Goal: Information Seeking & Learning: Learn about a topic

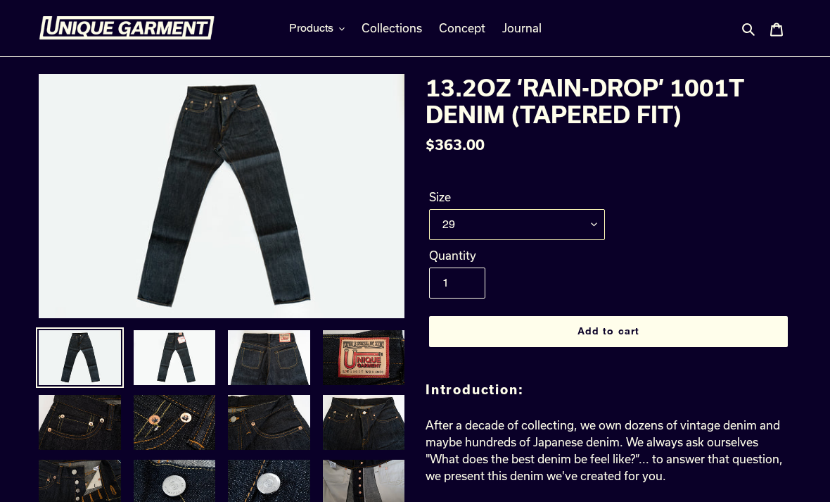
click at [598, 224] on select "29 30 31 32 33 34 35 36 38" at bounding box center [517, 224] width 176 height 31
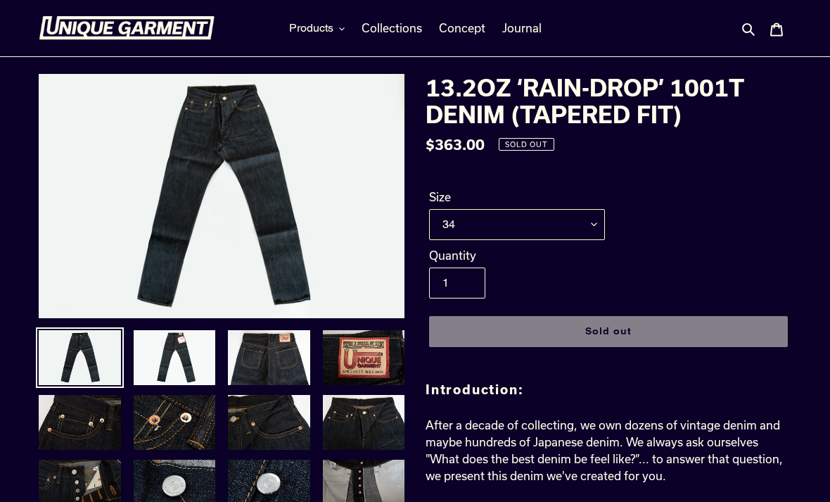
click at [594, 222] on select "29 30 31 32 33 34 35 36 38" at bounding box center [517, 224] width 176 height 31
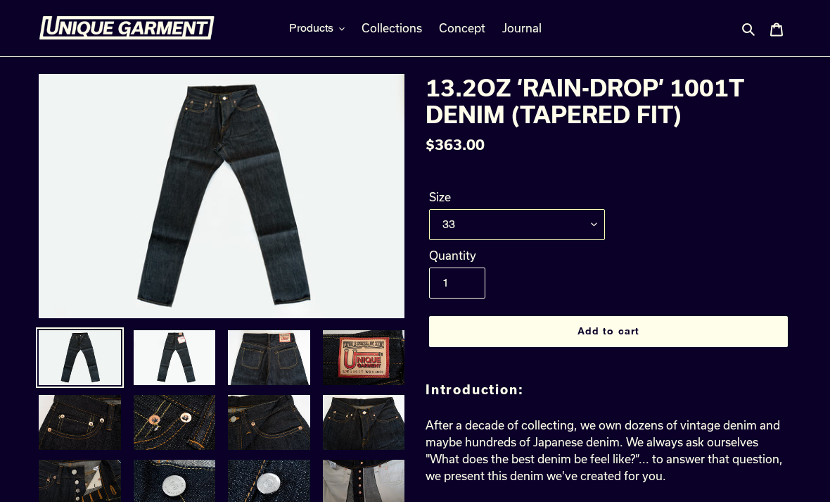
click at [592, 223] on select "29 30 31 32 33 34 35 36 38" at bounding box center [517, 224] width 176 height 31
click at [592, 222] on select "29 30 31 32 33 34 35 36 38" at bounding box center [517, 224] width 176 height 31
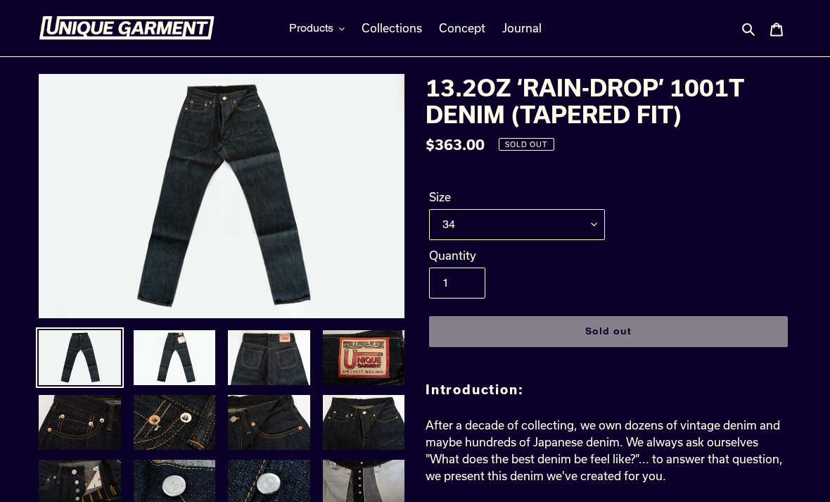
click at [597, 223] on select "29 30 31 32 33 34 35 36 38" at bounding box center [517, 224] width 176 height 31
select select "35"
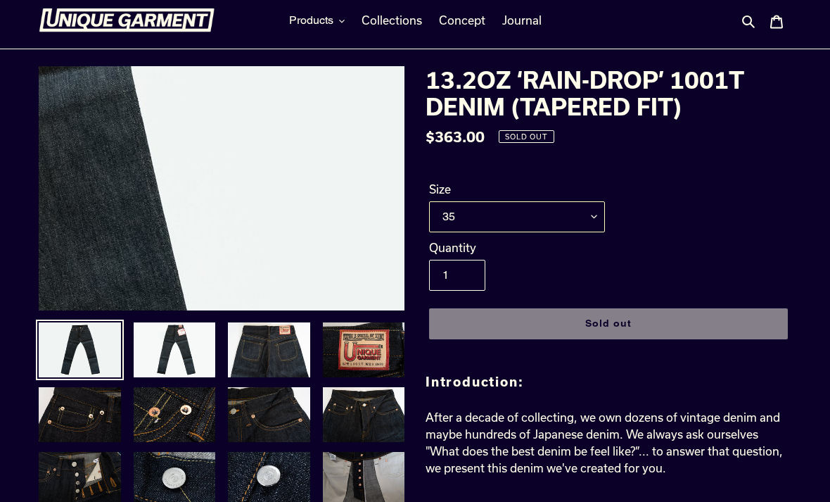
scroll to position [7, 0]
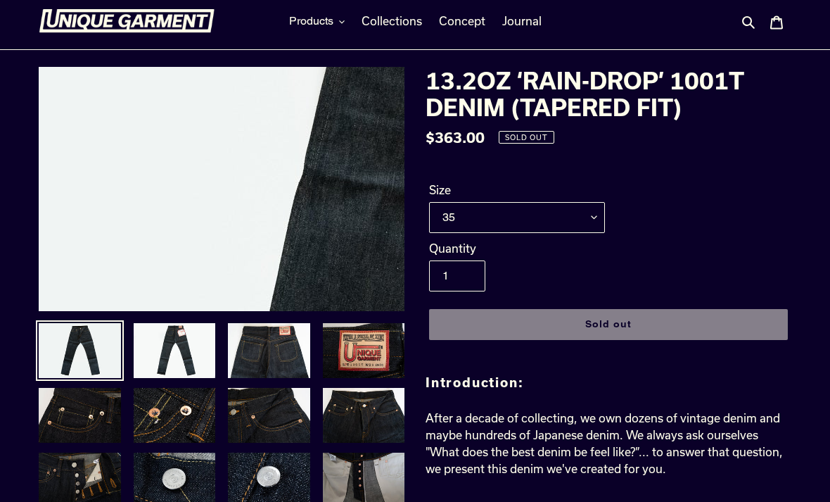
click at [124, 141] on img at bounding box center [508, 330] width 1441 height 962
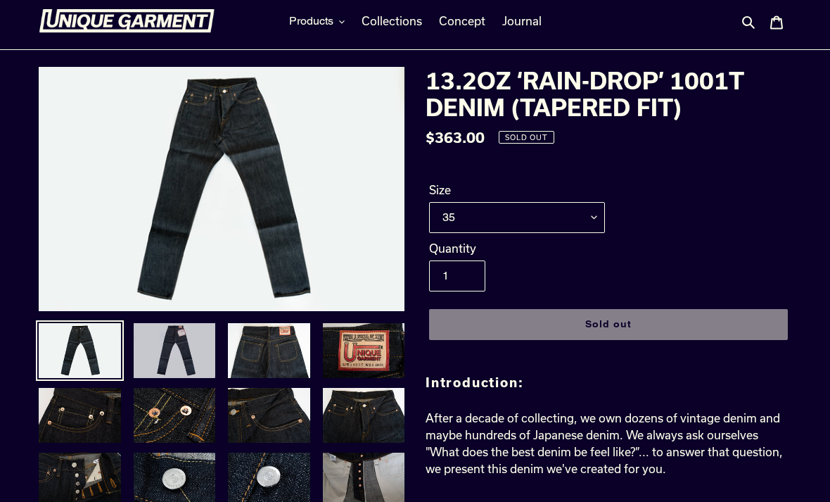
click at [155, 343] on img at bounding box center [174, 351] width 85 height 58
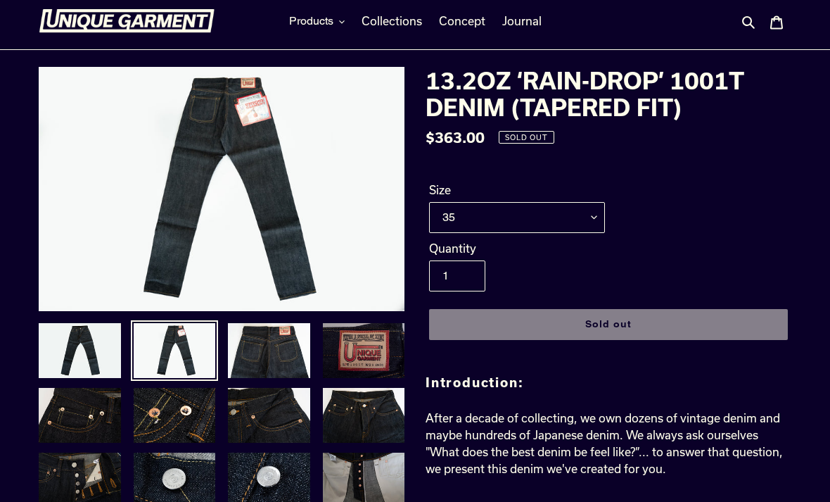
click at [357, 354] on img at bounding box center [364, 351] width 85 height 58
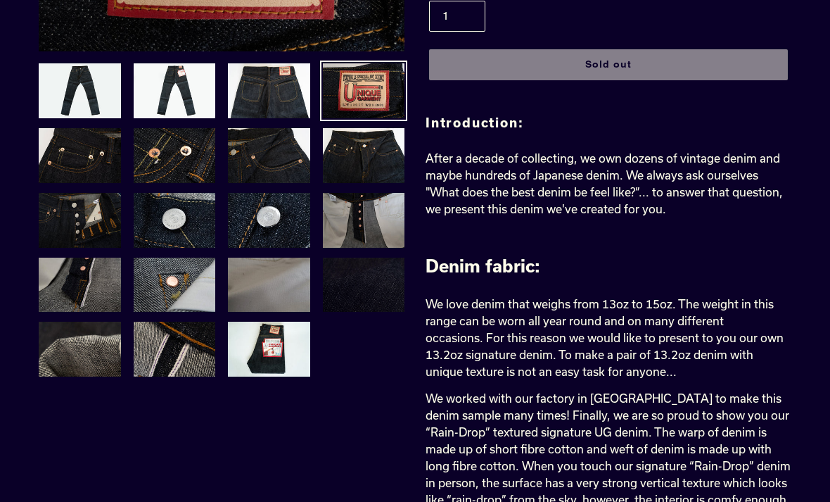
scroll to position [267, 0]
click at [205, 333] on img at bounding box center [174, 349] width 85 height 58
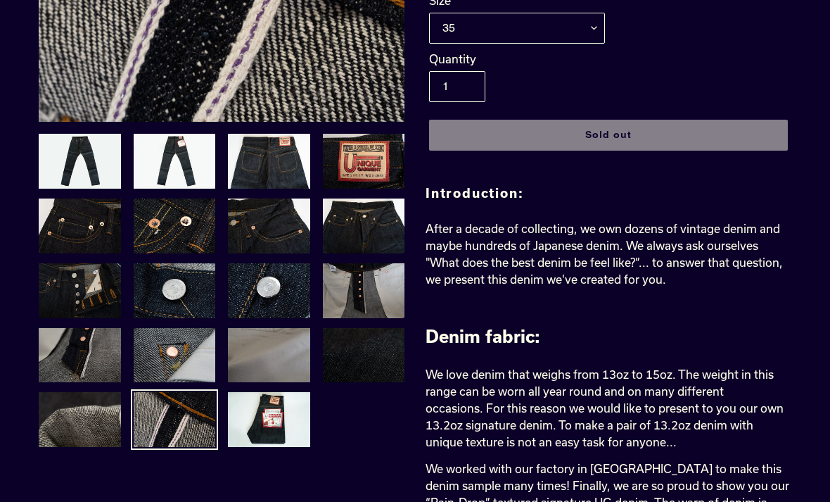
scroll to position [196, 0]
click at [168, 209] on img at bounding box center [174, 226] width 85 height 58
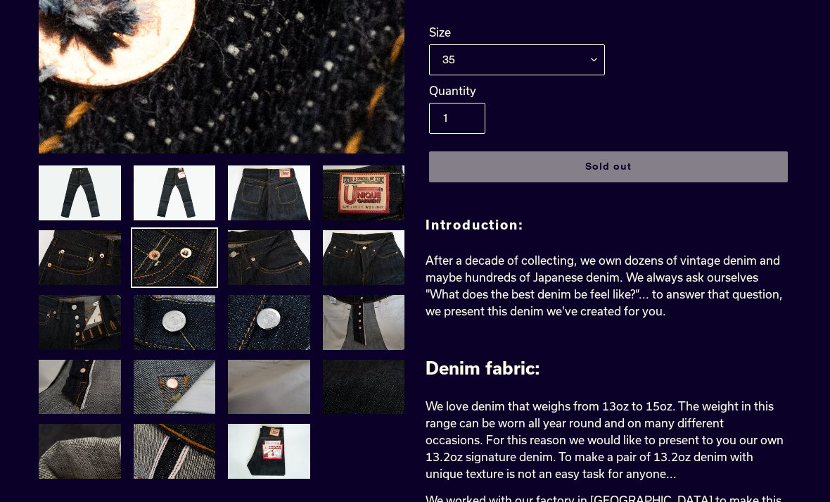
scroll to position [217, 0]
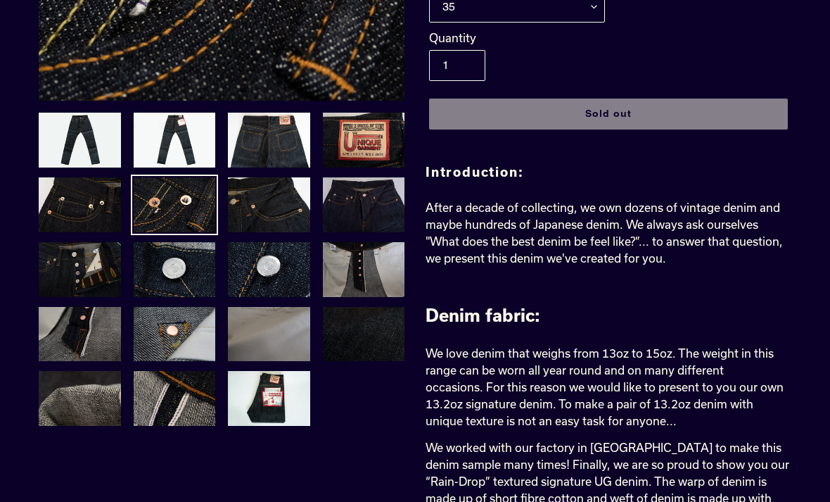
click at [368, 207] on img at bounding box center [364, 205] width 85 height 58
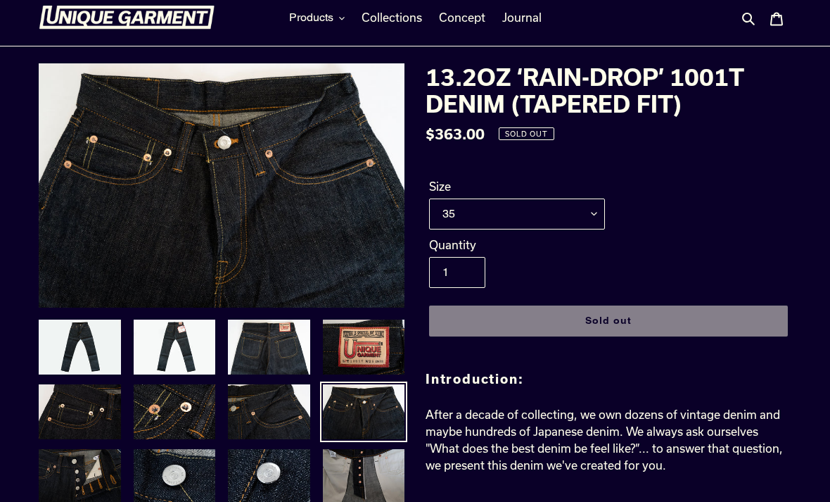
scroll to position [0, 0]
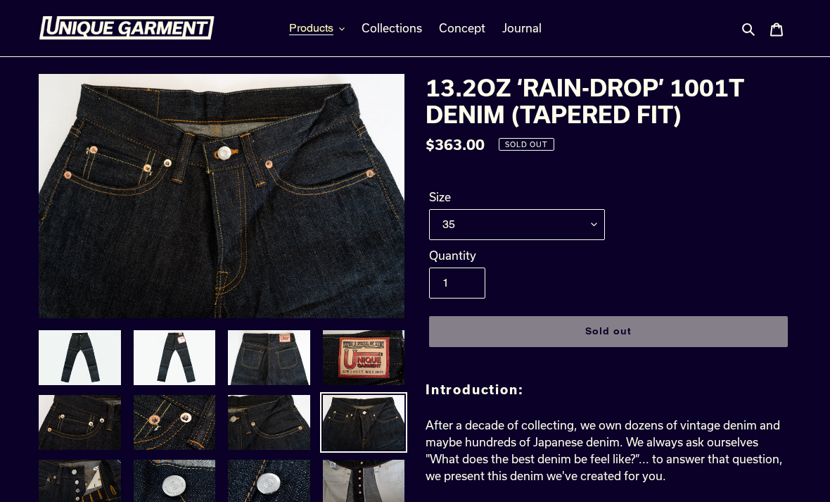
click at [345, 32] on button "Products" at bounding box center [317, 28] width 70 height 21
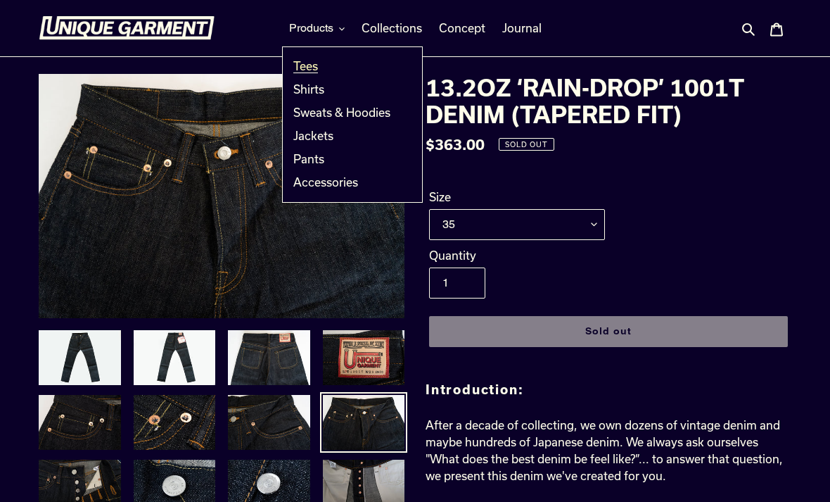
click at [309, 70] on span "Tees" at bounding box center [305, 66] width 25 height 14
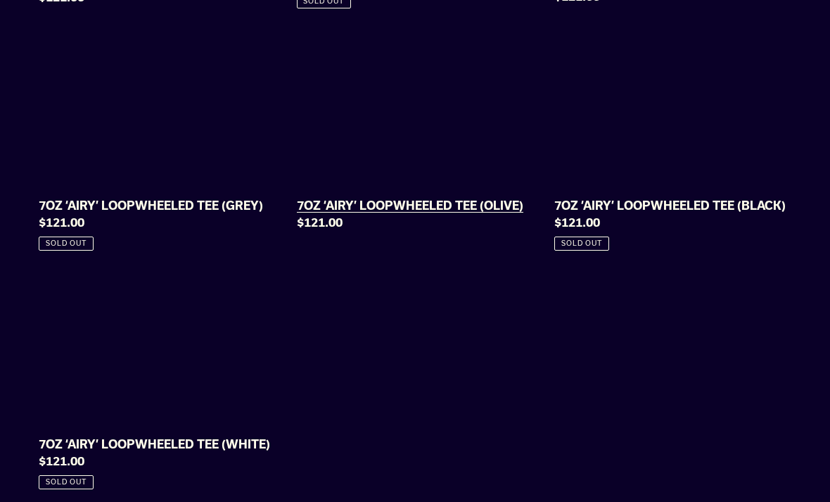
scroll to position [1125, 0]
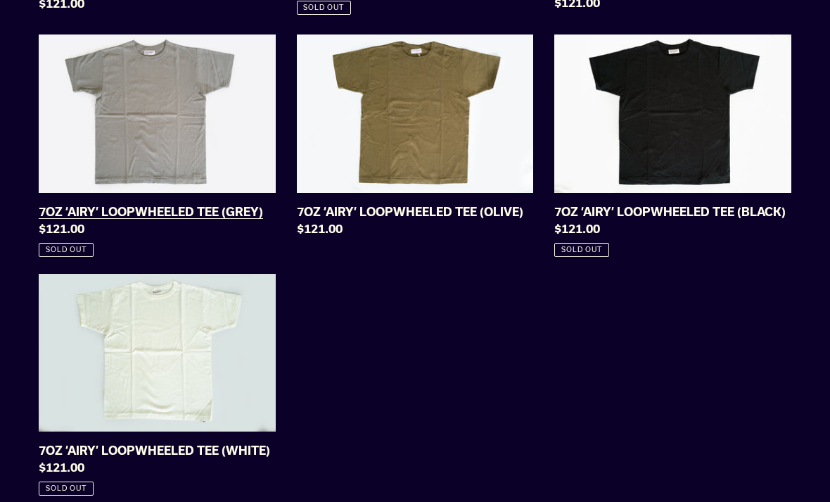
click at [198, 121] on link "7OZ ‘AIRY’ LOOPWHEELED TEE (GREY)" at bounding box center [157, 145] width 237 height 222
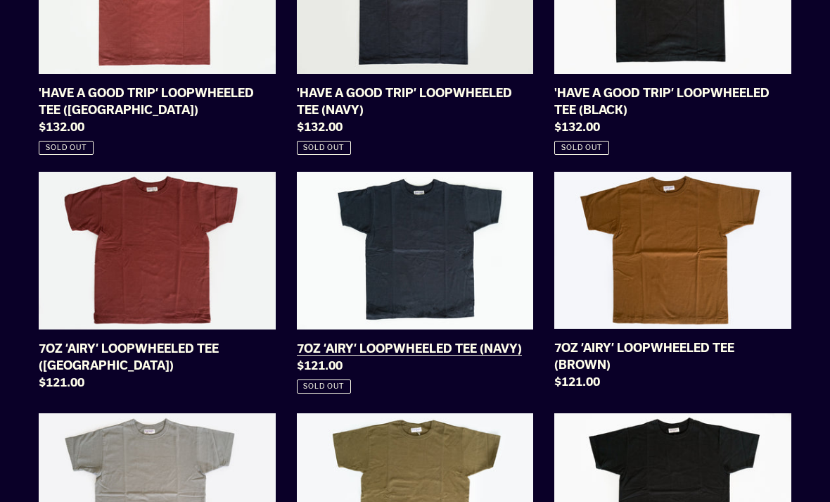
scroll to position [749, 0]
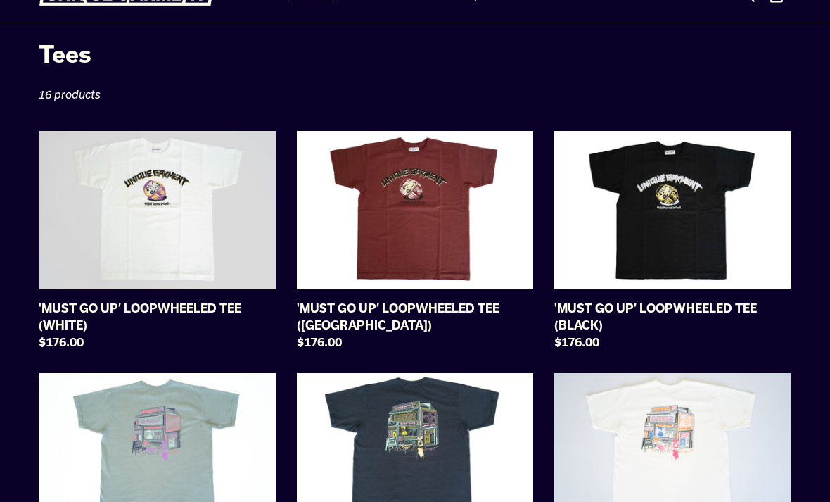
scroll to position [0, 0]
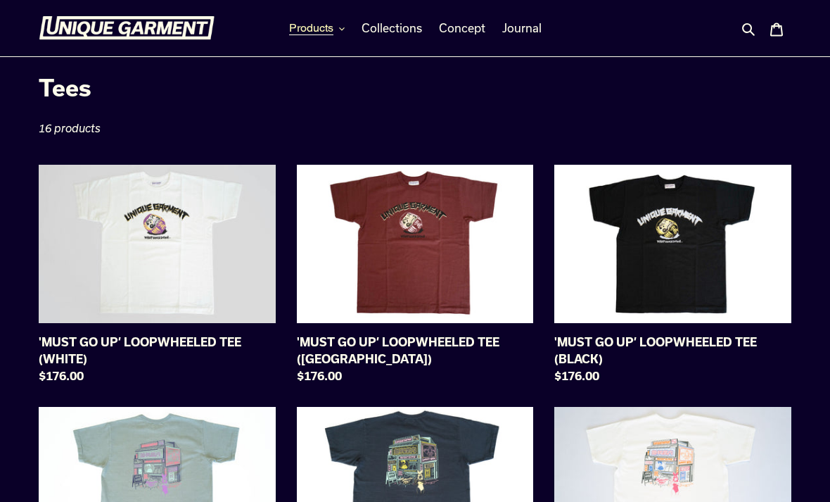
click at [345, 32] on button "Products" at bounding box center [317, 28] width 70 height 21
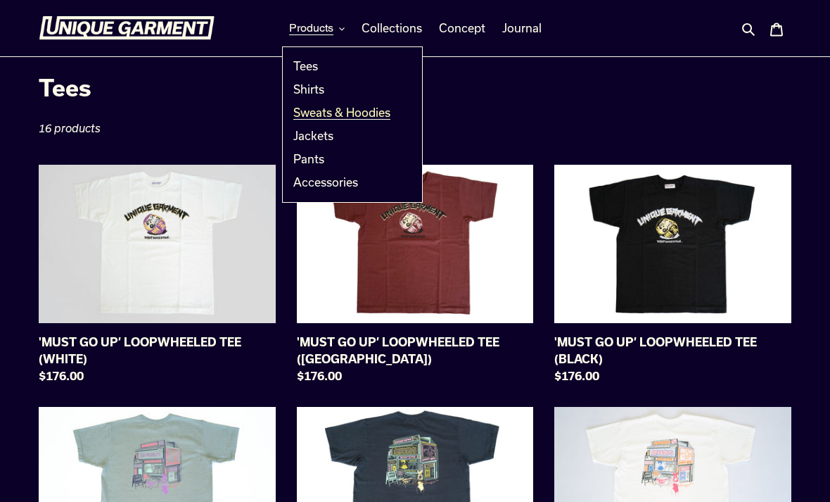
click at [346, 116] on span "Sweats & Hoodies" at bounding box center [341, 113] width 97 height 14
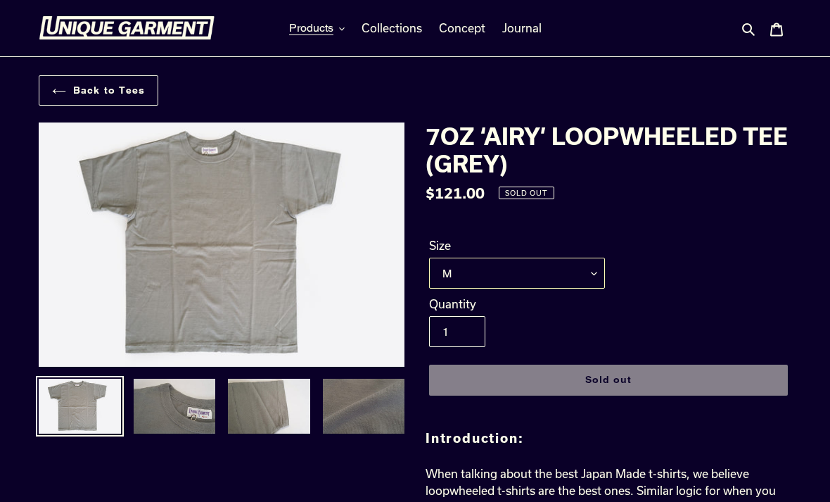
click at [592, 271] on select "M L XL XXL" at bounding box center [517, 272] width 176 height 31
select select "L"
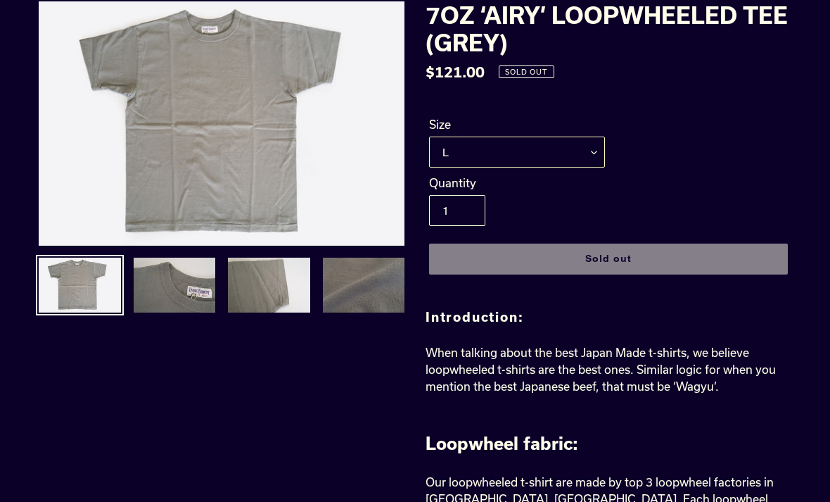
scroll to position [120, 0]
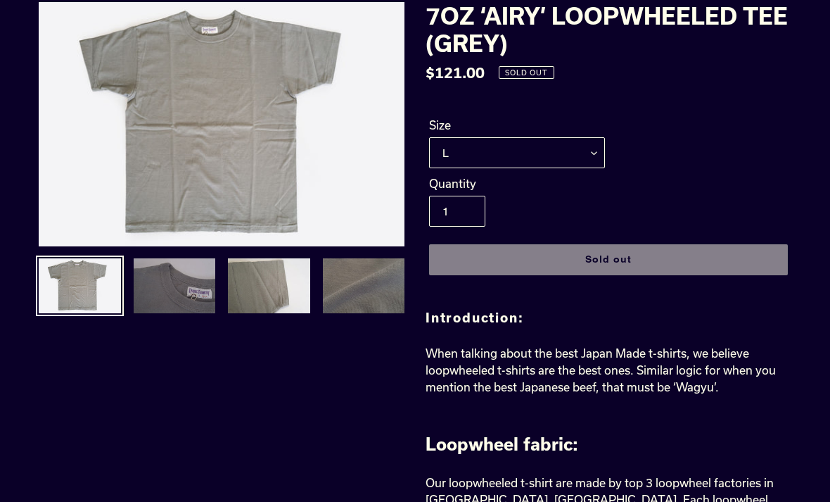
click at [201, 286] on img at bounding box center [174, 286] width 85 height 58
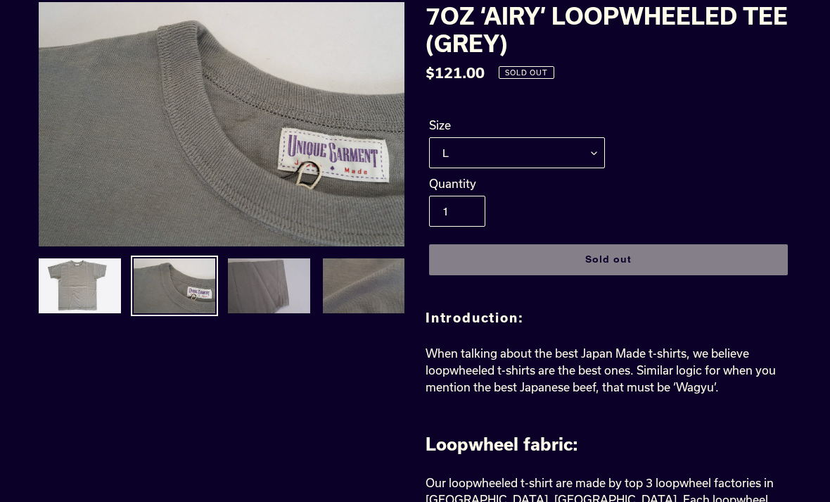
click at [250, 288] on img at bounding box center [269, 286] width 85 height 58
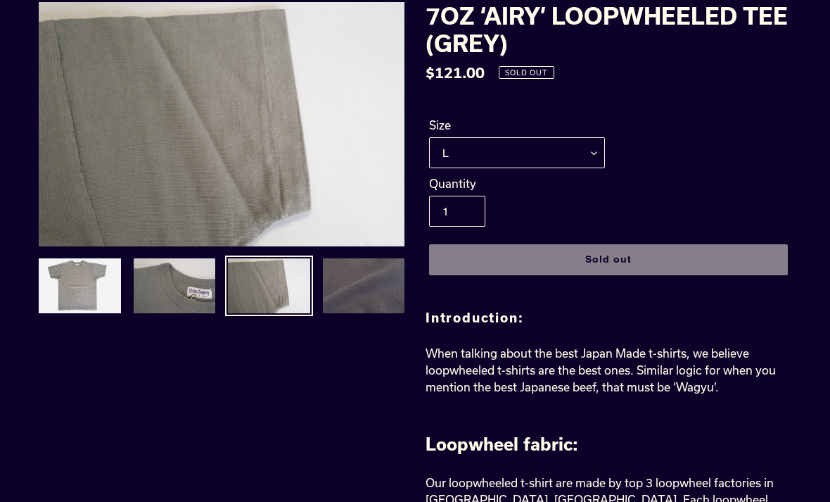
click at [355, 286] on img at bounding box center [364, 286] width 85 height 58
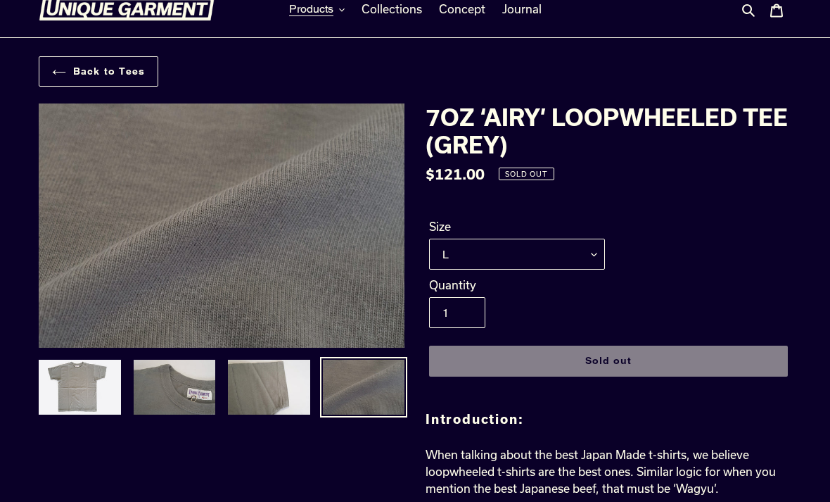
scroll to position [0, 0]
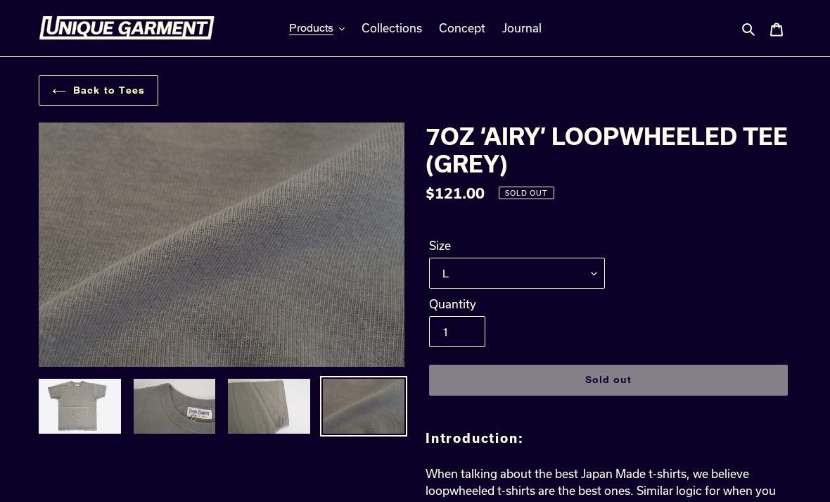
click at [107, 91] on link "Back to Tees" at bounding box center [99, 90] width 120 height 30
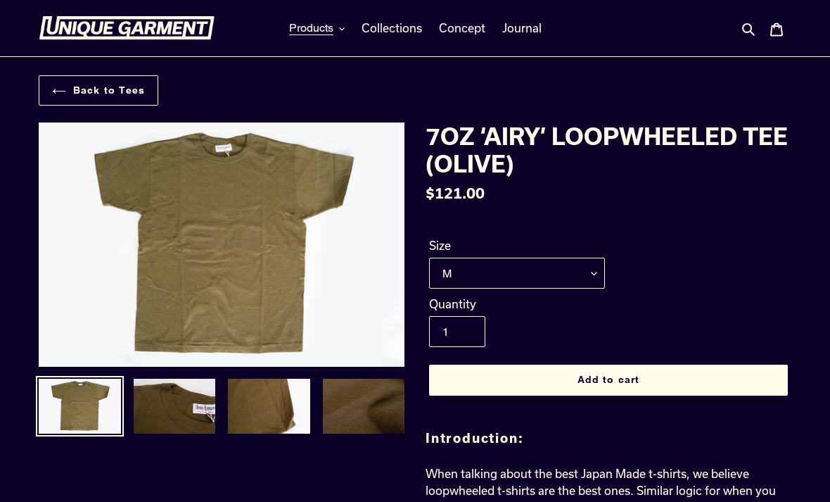
click at [592, 276] on select "M L XL XXL" at bounding box center [517, 272] width 176 height 31
select select "L"
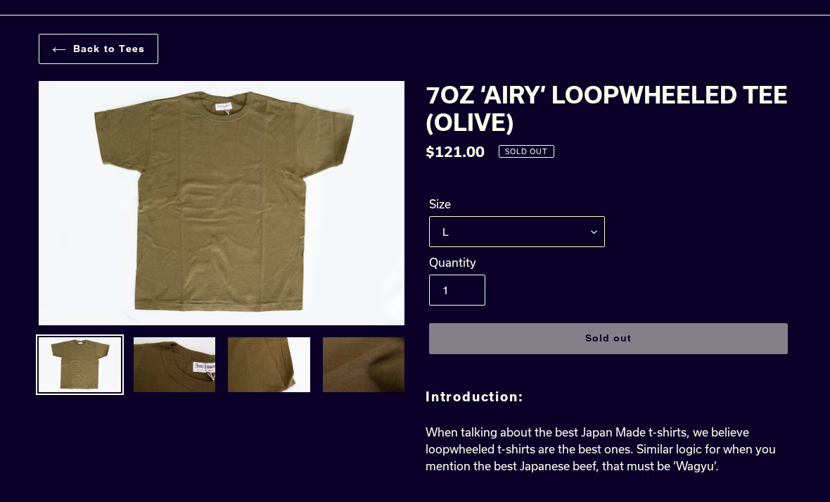
scroll to position [43, 0]
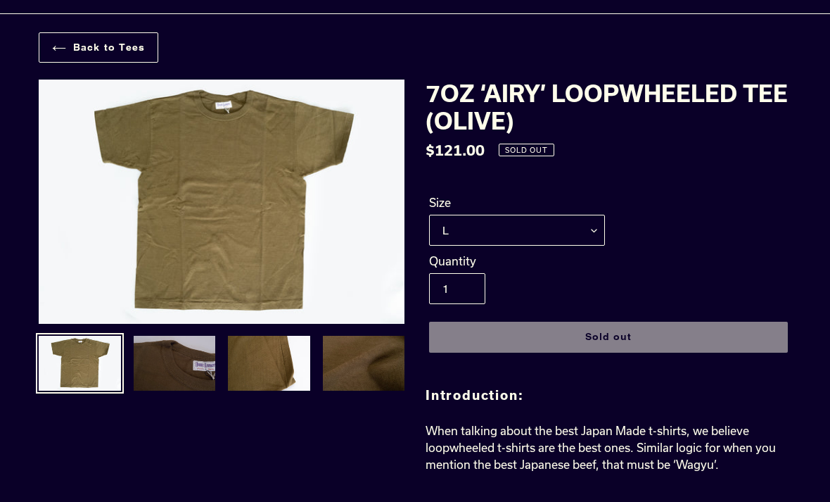
click at [179, 385] on img at bounding box center [174, 363] width 85 height 58
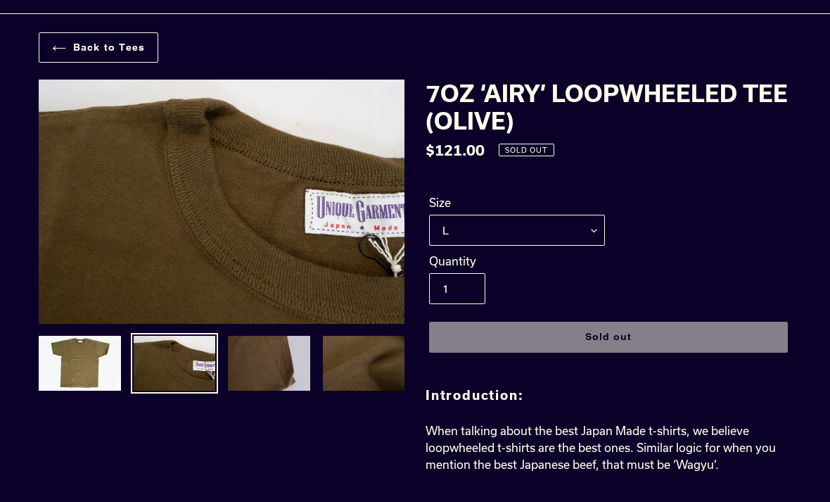
click at [282, 369] on img at bounding box center [269, 363] width 85 height 58
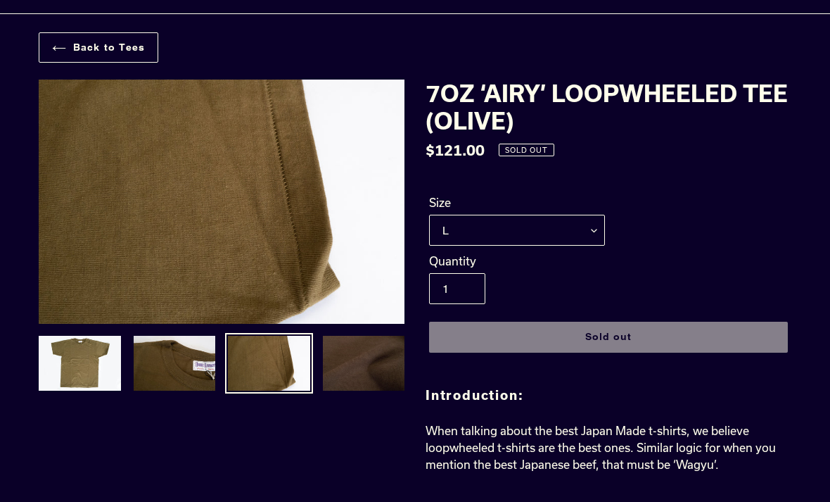
click at [354, 374] on img at bounding box center [364, 363] width 85 height 58
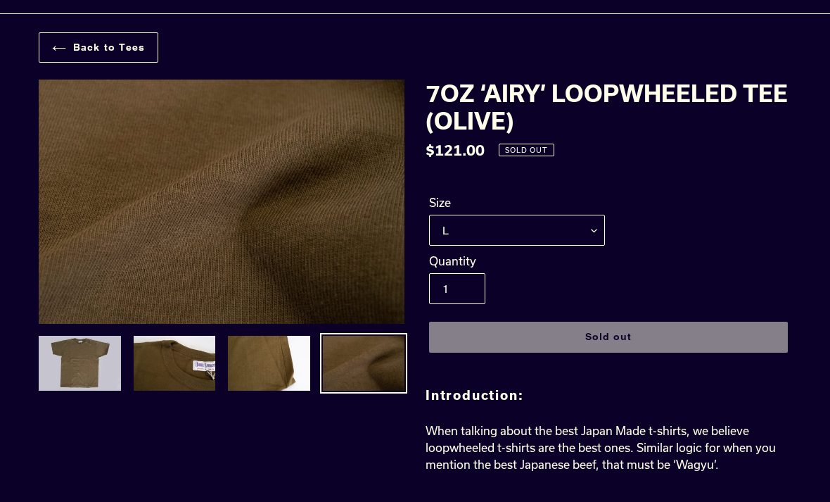
click at [103, 392] on img at bounding box center [79, 363] width 85 height 58
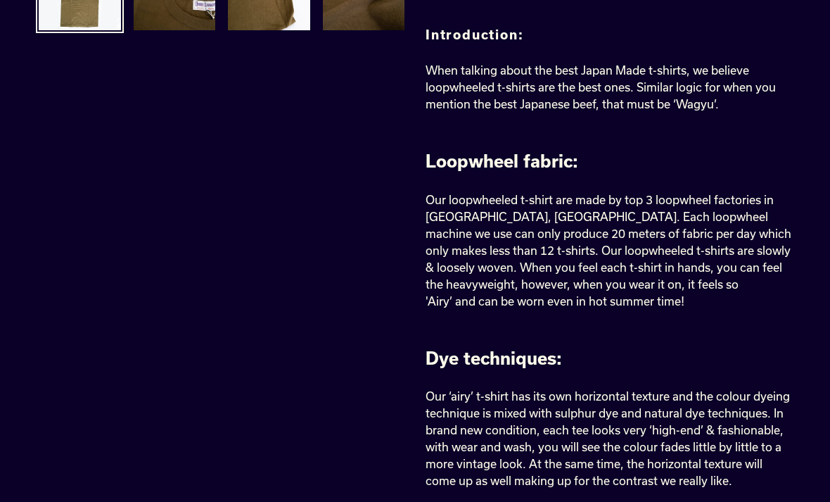
scroll to position [0, 0]
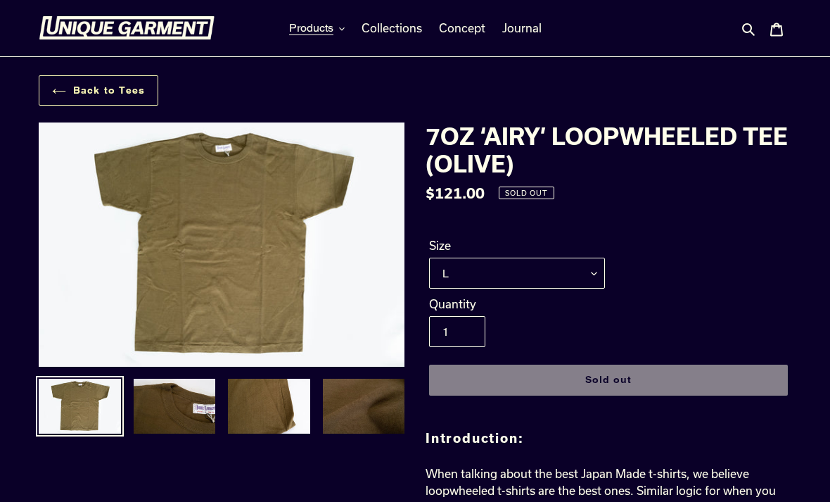
click at [94, 91] on link "Back to Tees" at bounding box center [99, 90] width 120 height 30
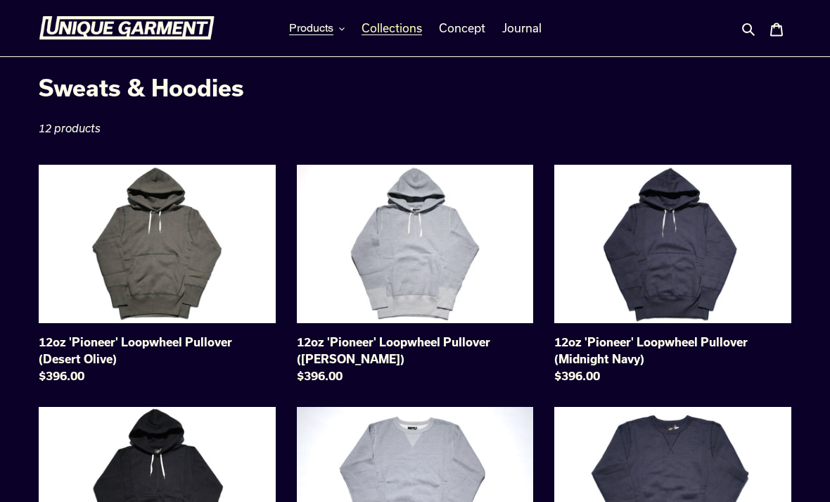
click at [386, 32] on span "Collections" at bounding box center [392, 28] width 61 height 14
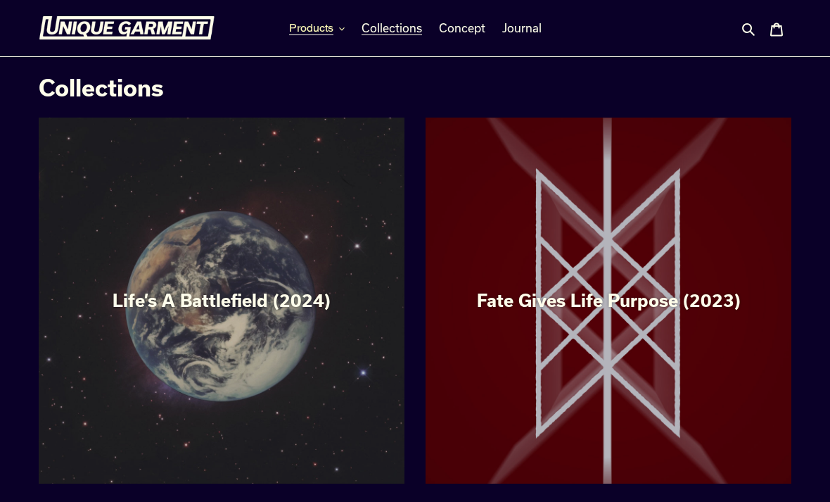
click at [343, 27] on icon "button" at bounding box center [342, 29] width 6 height 6
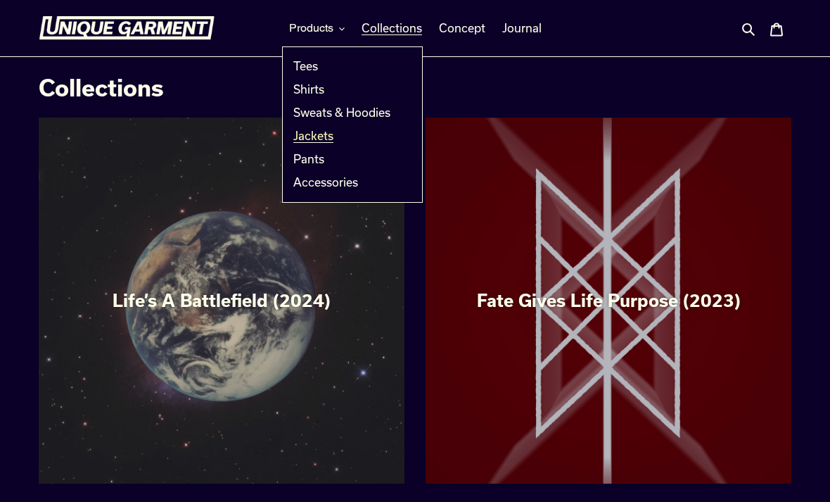
click at [329, 139] on span "Jackets" at bounding box center [313, 136] width 40 height 14
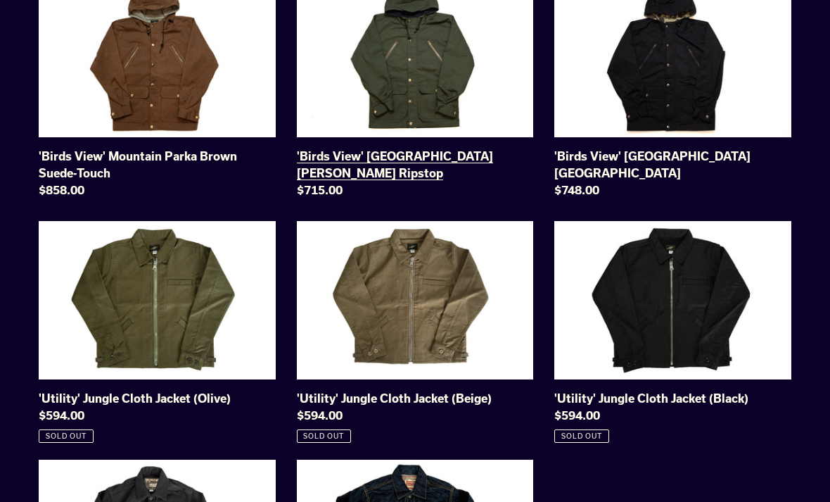
scroll to position [158, 0]
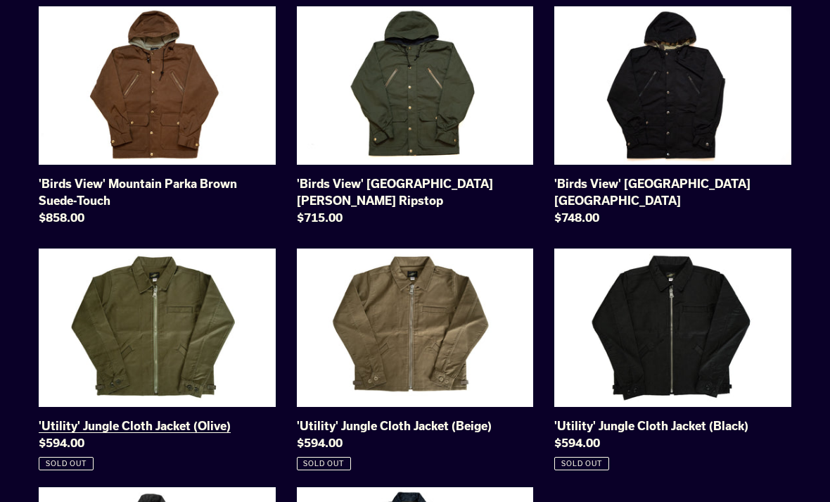
click at [199, 322] on link "'Utility' Jungle Cloth Jacket (Olive)" at bounding box center [157, 360] width 237 height 222
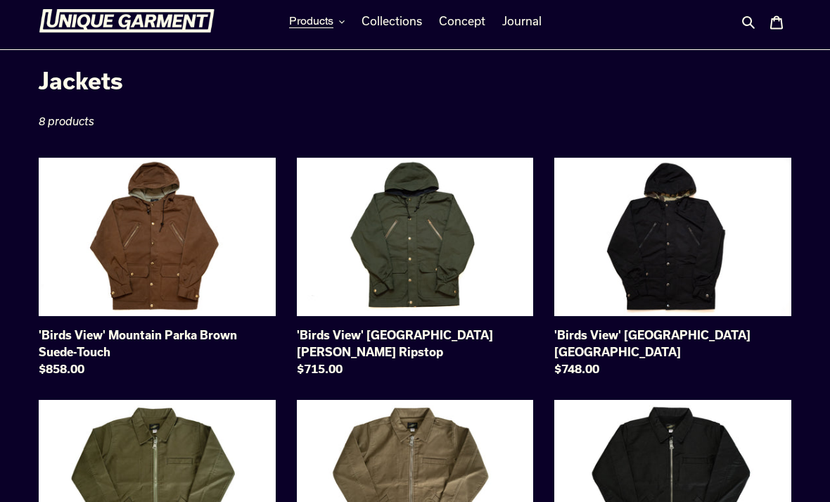
scroll to position [0, 0]
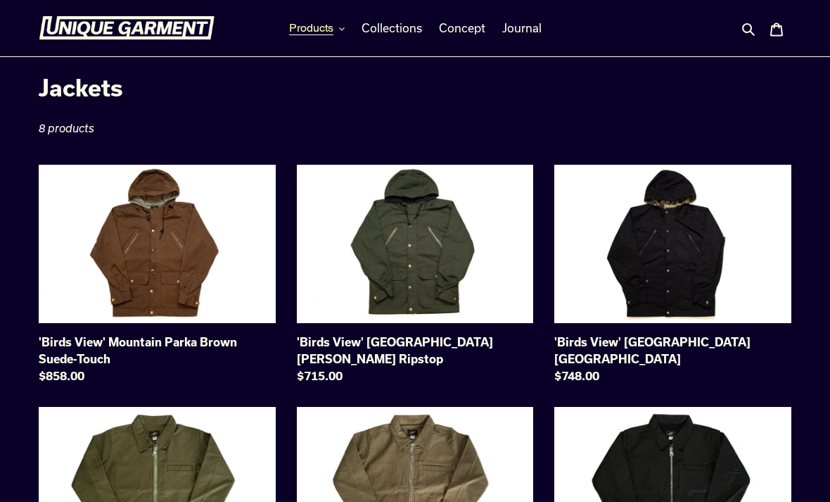
click at [343, 24] on button "Products" at bounding box center [317, 28] width 70 height 21
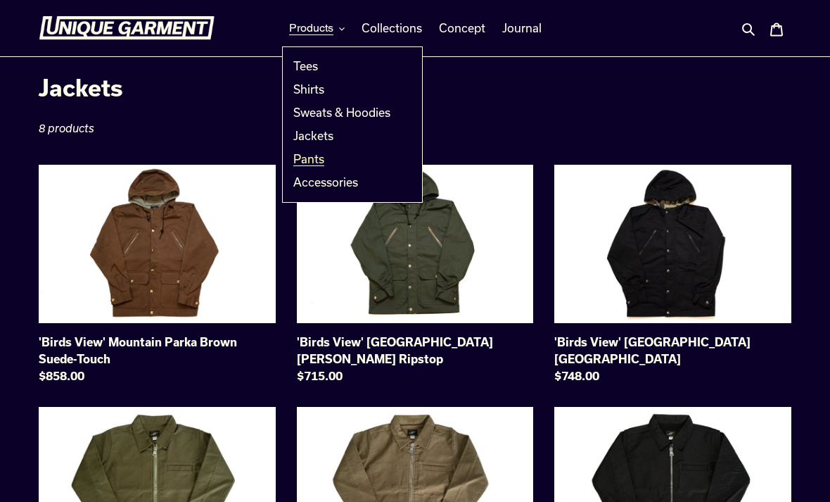
click at [312, 163] on span "Pants" at bounding box center [308, 159] width 31 height 14
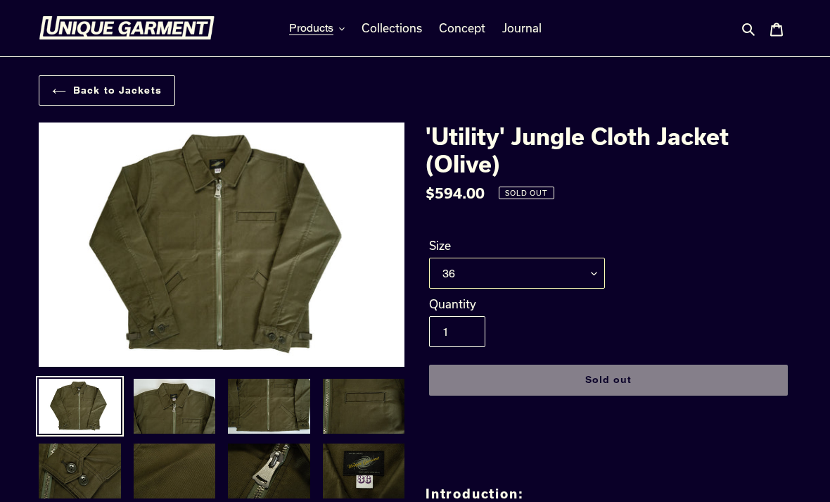
click at [599, 272] on select "36 38 40 42 44" at bounding box center [517, 272] width 176 height 31
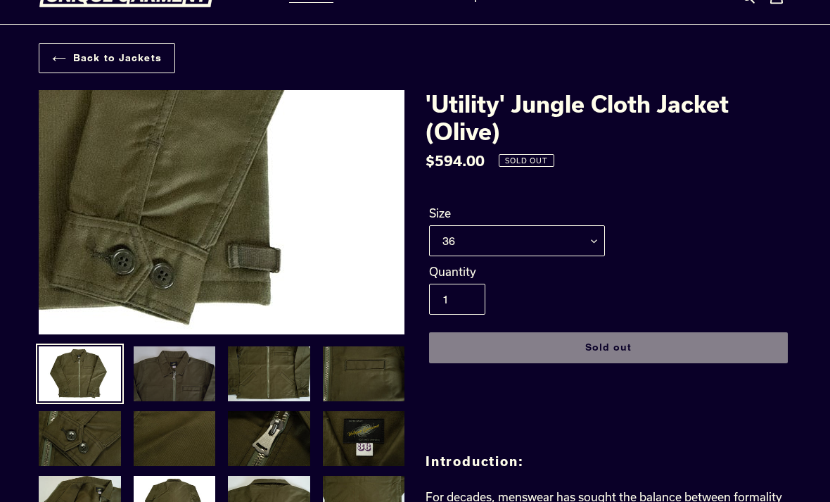
scroll to position [32, 0]
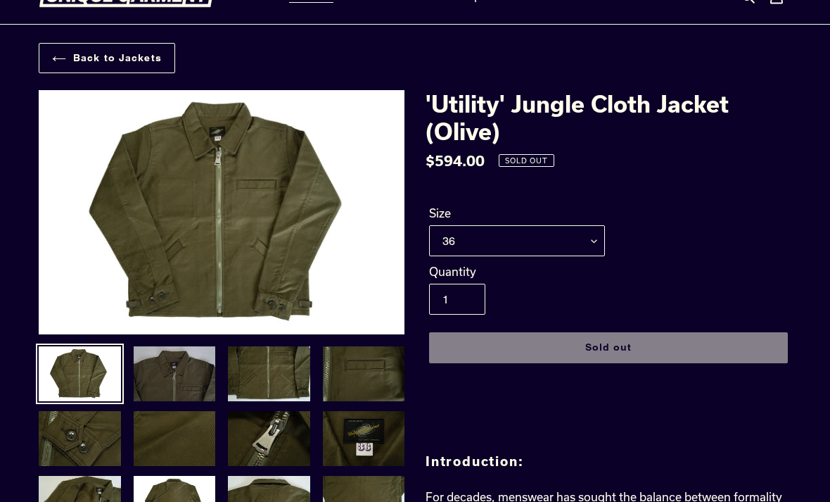
click at [157, 371] on img at bounding box center [174, 374] width 85 height 58
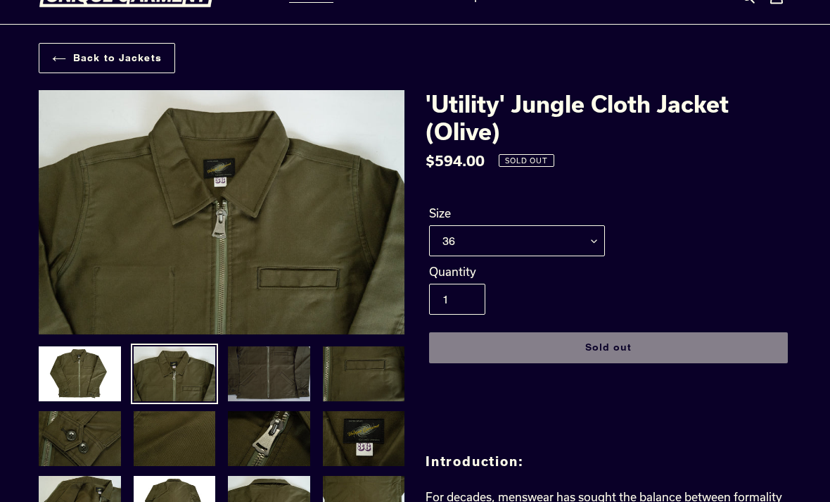
click at [277, 364] on img at bounding box center [269, 374] width 85 height 58
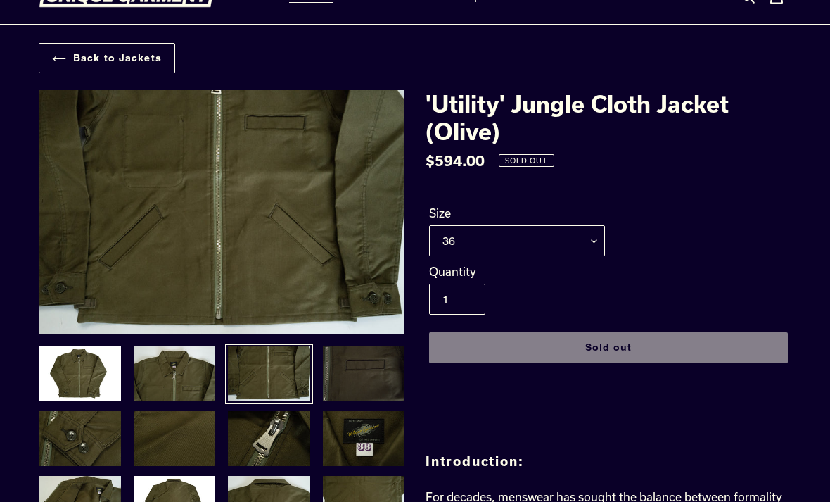
click at [352, 368] on img at bounding box center [364, 374] width 85 height 58
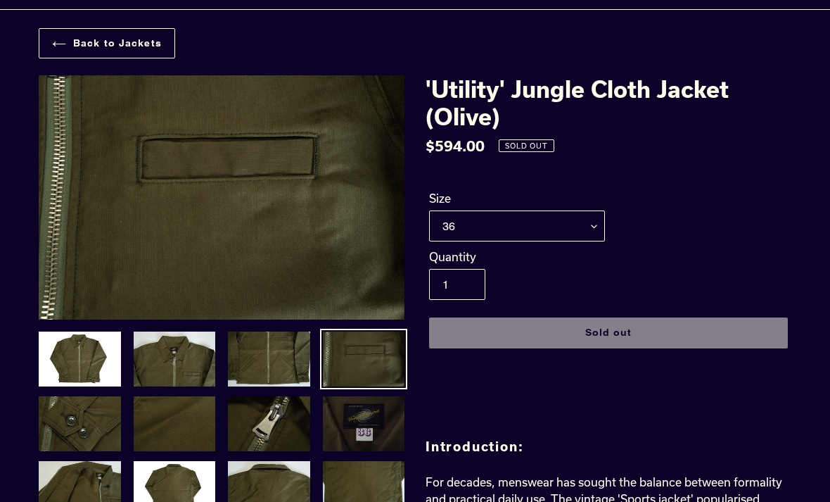
scroll to position [70, 0]
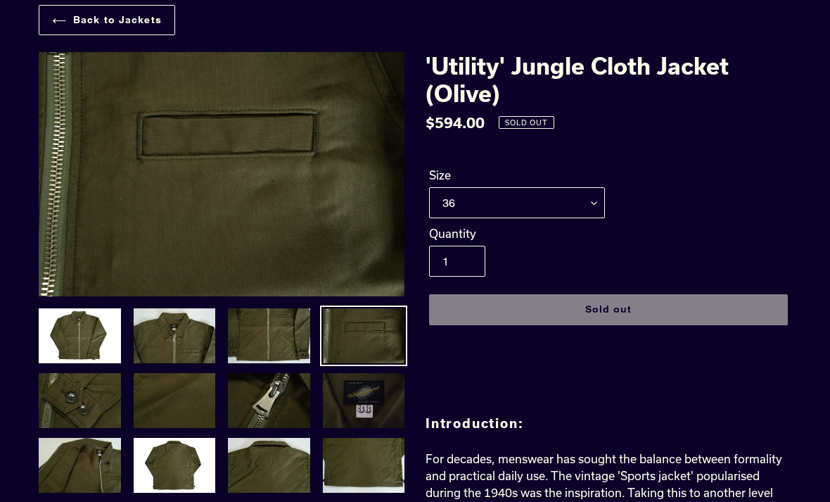
click at [367, 414] on img at bounding box center [364, 400] width 85 height 58
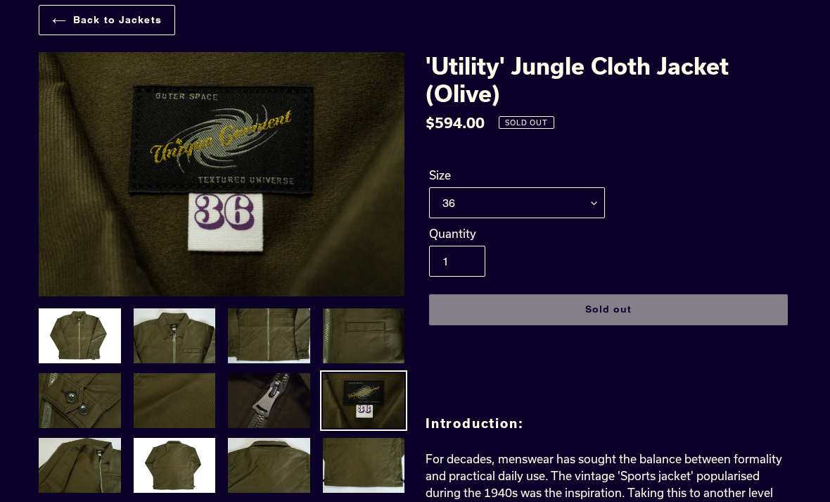
click at [291, 416] on img at bounding box center [269, 400] width 85 height 58
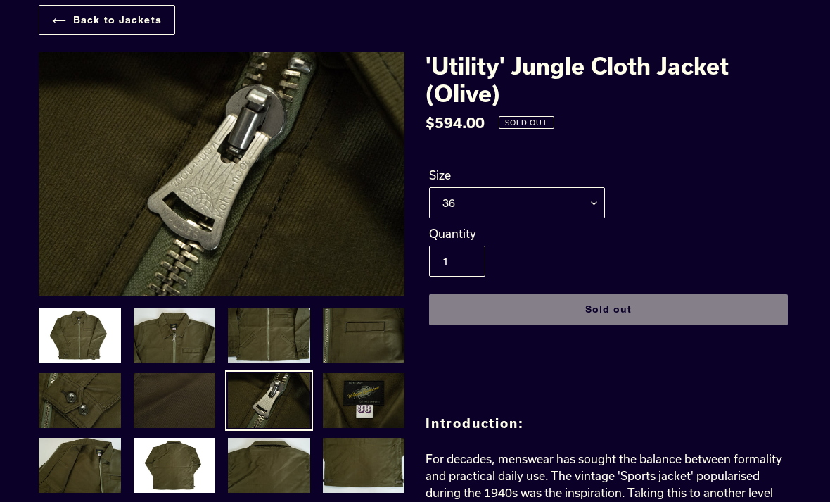
click at [172, 397] on img at bounding box center [174, 400] width 85 height 58
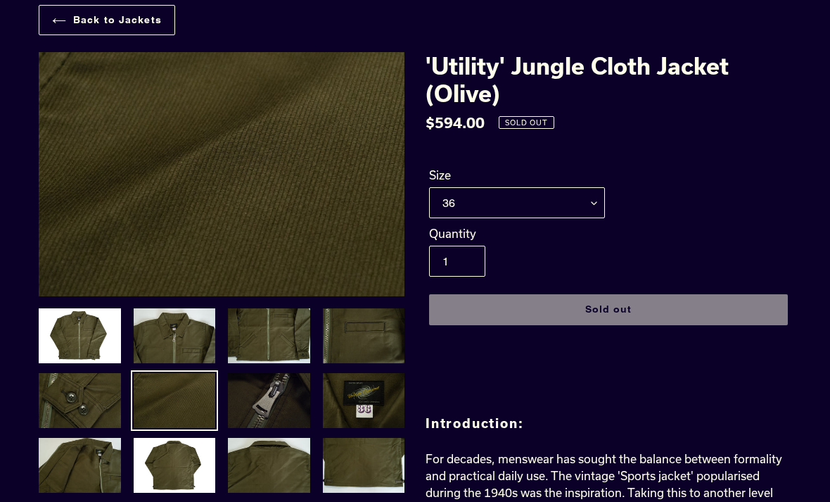
click at [298, 412] on img at bounding box center [269, 400] width 85 height 58
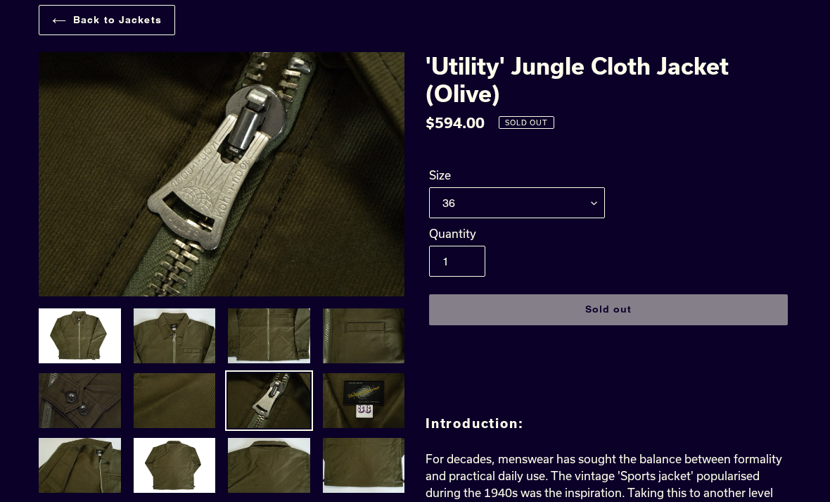
click at [87, 381] on img at bounding box center [79, 400] width 85 height 58
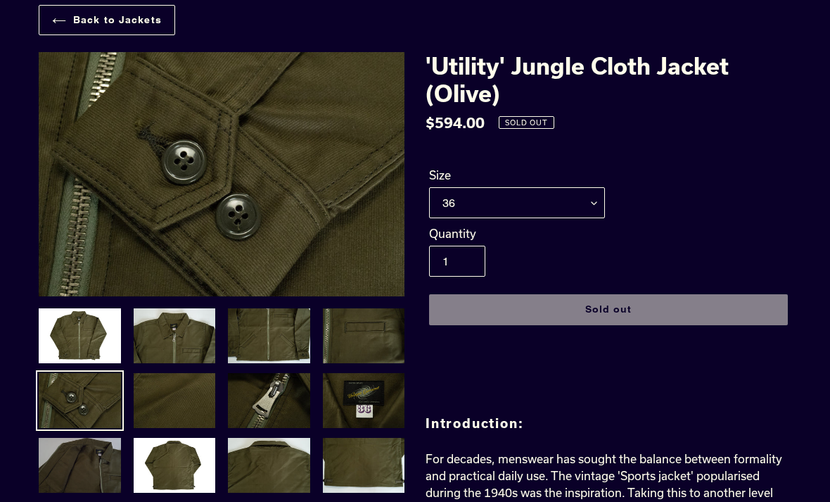
click at [76, 459] on img at bounding box center [79, 465] width 85 height 58
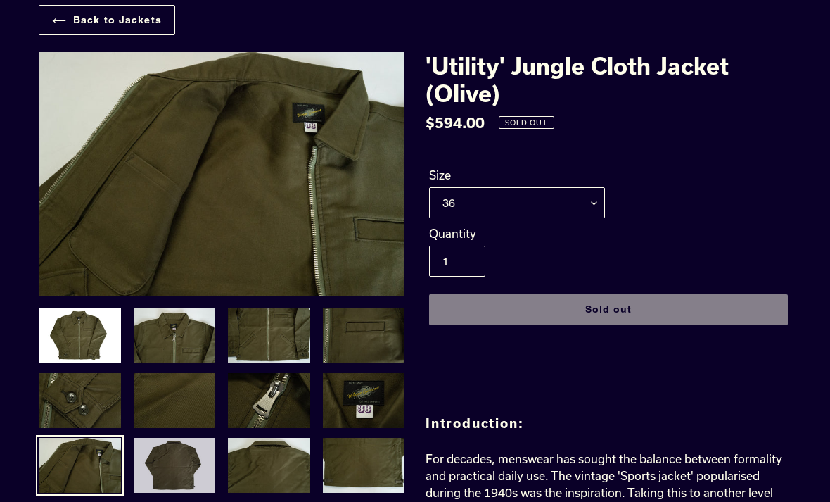
click at [152, 469] on img at bounding box center [174, 465] width 85 height 58
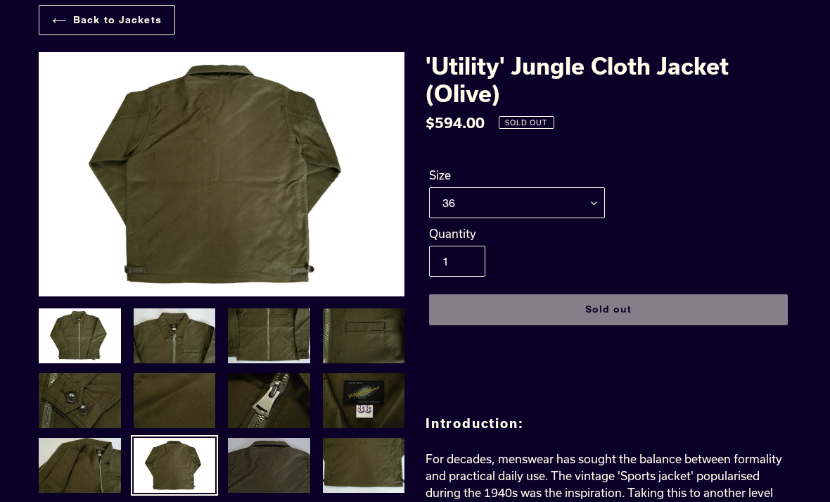
click at [255, 473] on img at bounding box center [269, 465] width 85 height 58
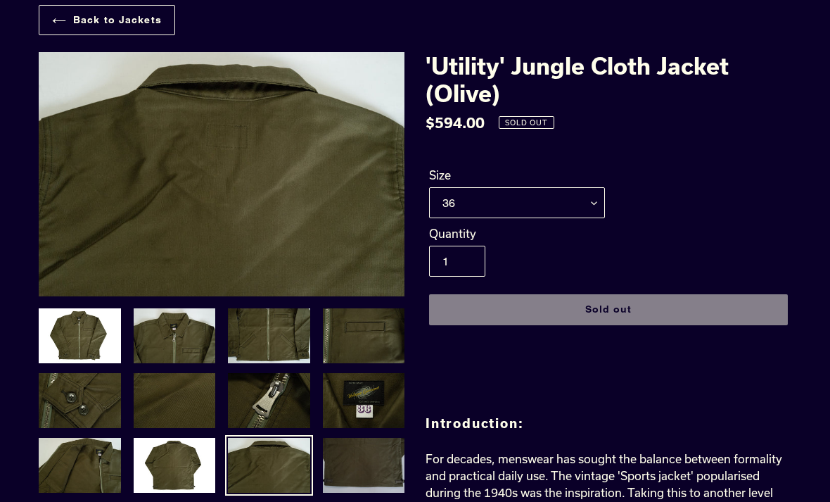
click at [352, 475] on img at bounding box center [364, 465] width 85 height 58
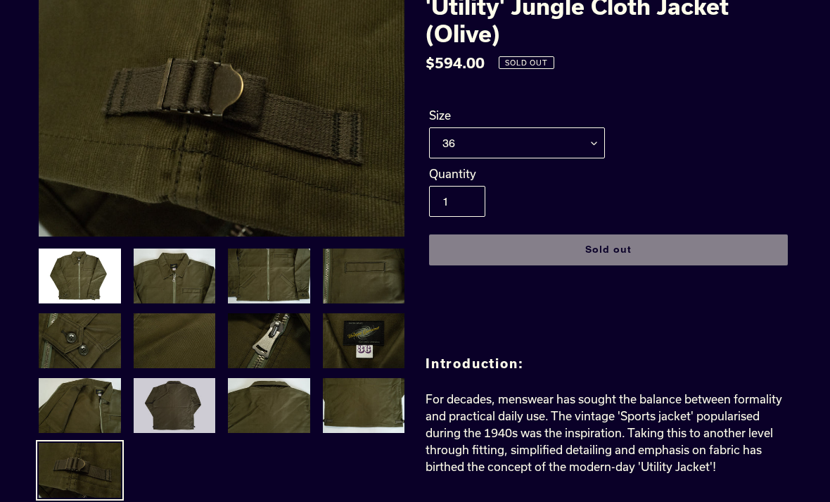
scroll to position [130, 0]
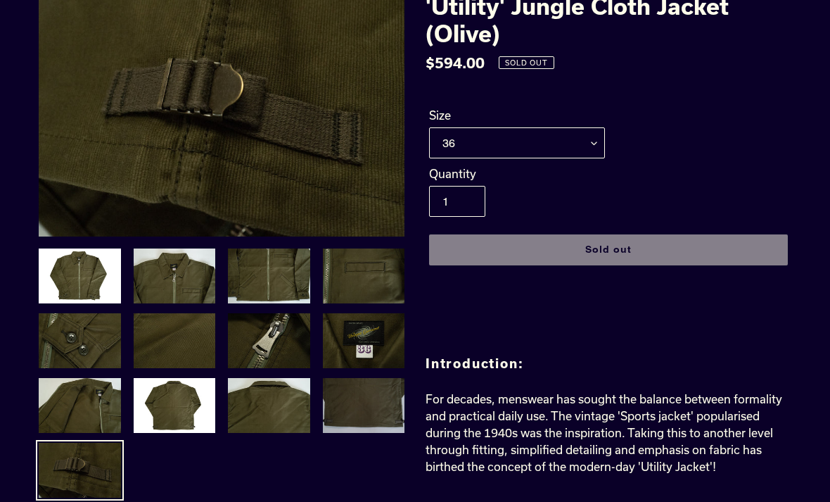
click at [367, 404] on img at bounding box center [364, 405] width 85 height 58
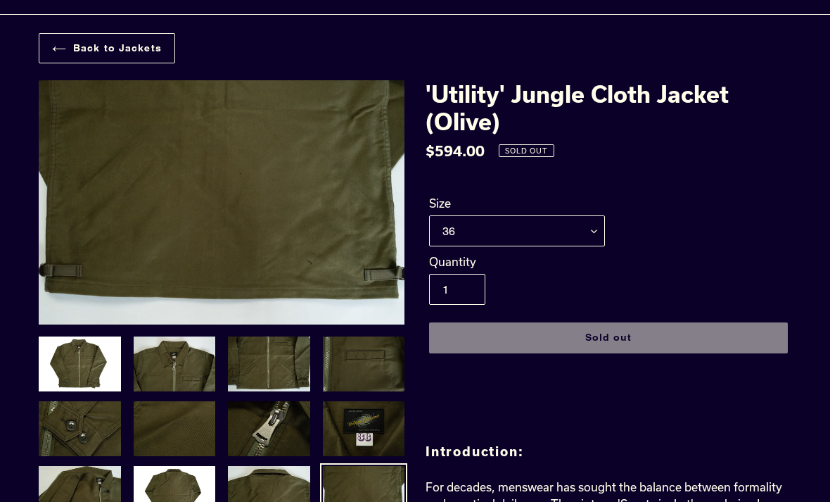
scroll to position [0, 0]
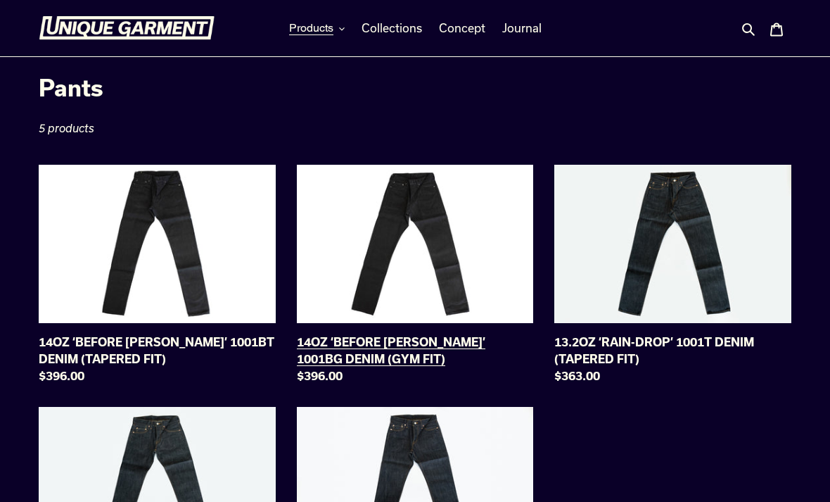
click at [433, 263] on link "14OZ ‘BEFORE [PERSON_NAME]’ 1001BG DENIM (GYM FIT)" at bounding box center [415, 277] width 237 height 225
click at [345, 27] on icon "button" at bounding box center [342, 29] width 6 height 6
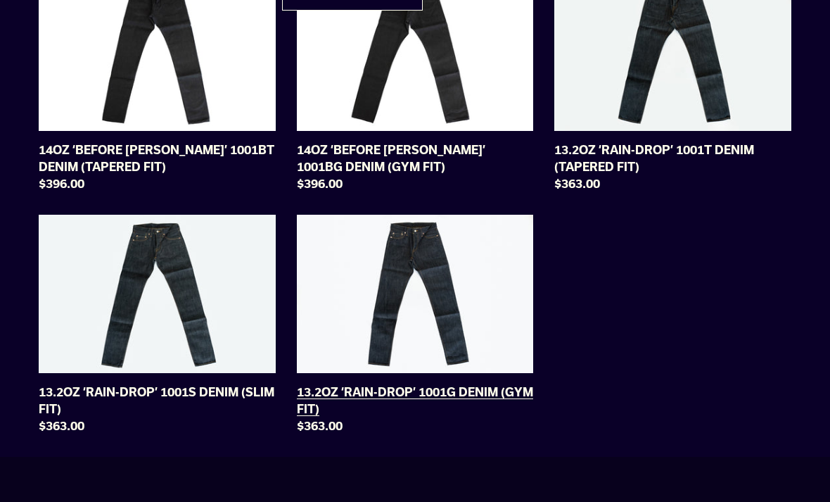
scroll to position [192, 0]
click at [453, 389] on link "13.2OZ ‘RAIN-DROP’ 1001G DENIM (GYM FIT)" at bounding box center [415, 327] width 237 height 225
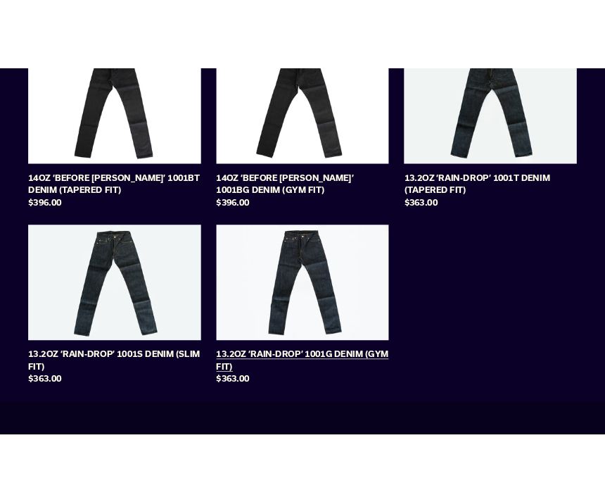
scroll to position [68, 0]
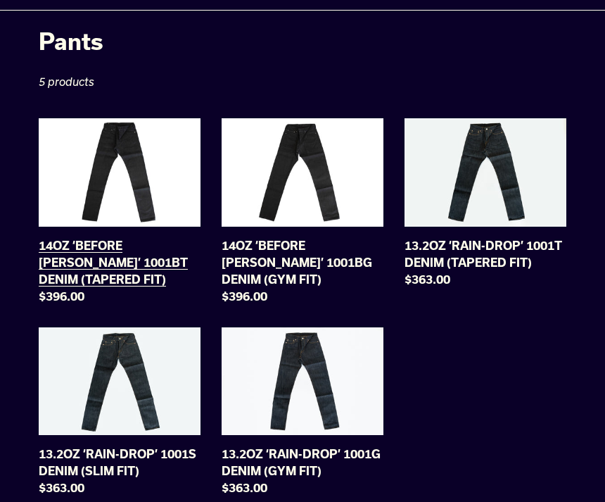
click at [94, 119] on link "14OZ ‘BEFORE DAWN’ 1001BT DENIM (TAPERED FIT)" at bounding box center [120, 213] width 162 height 191
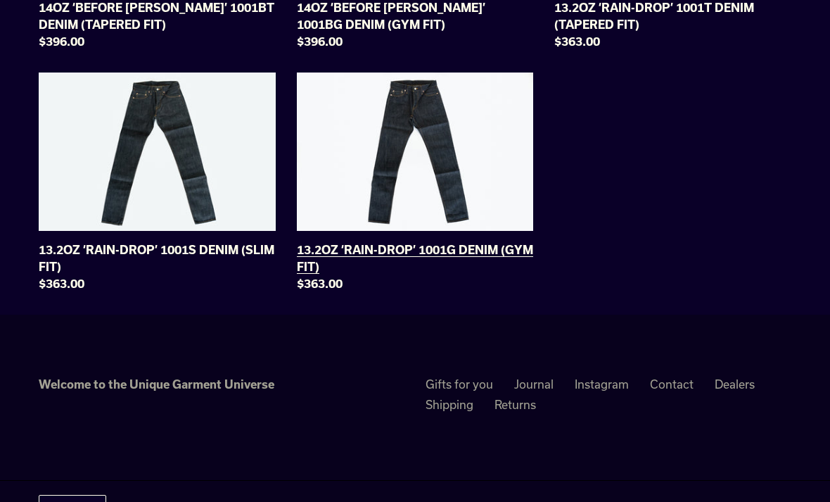
scroll to position [341, 0]
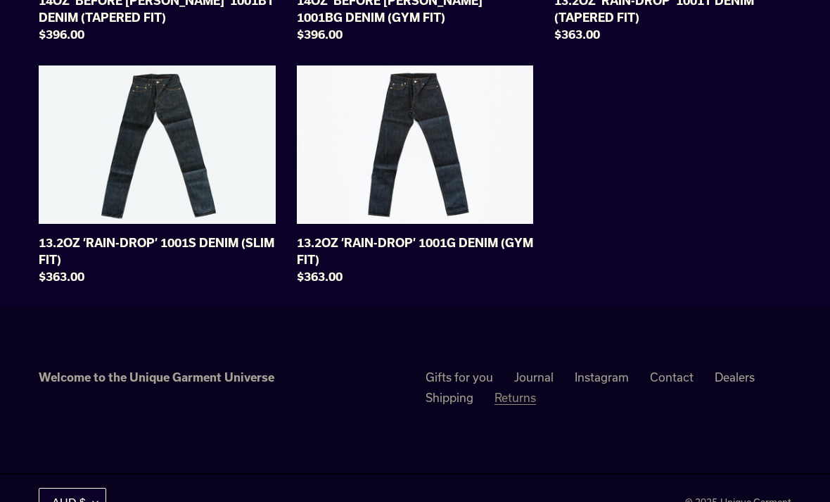
click at [529, 400] on link "Returns" at bounding box center [516, 397] width 42 height 14
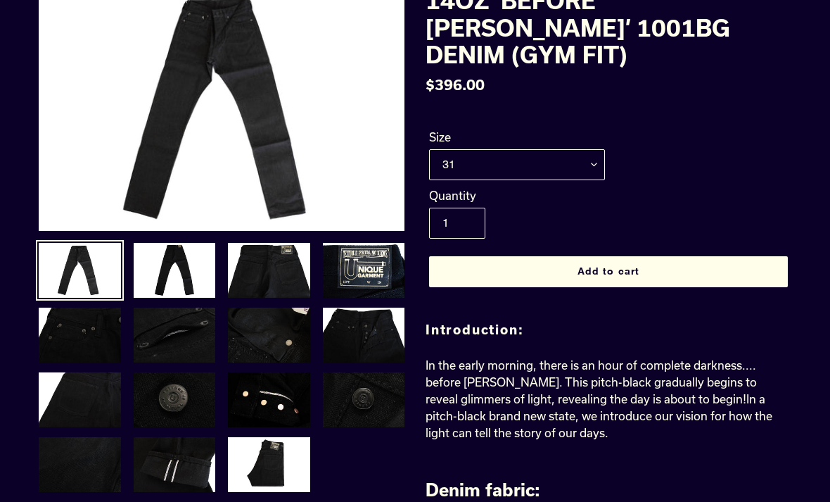
scroll to position [139, 0]
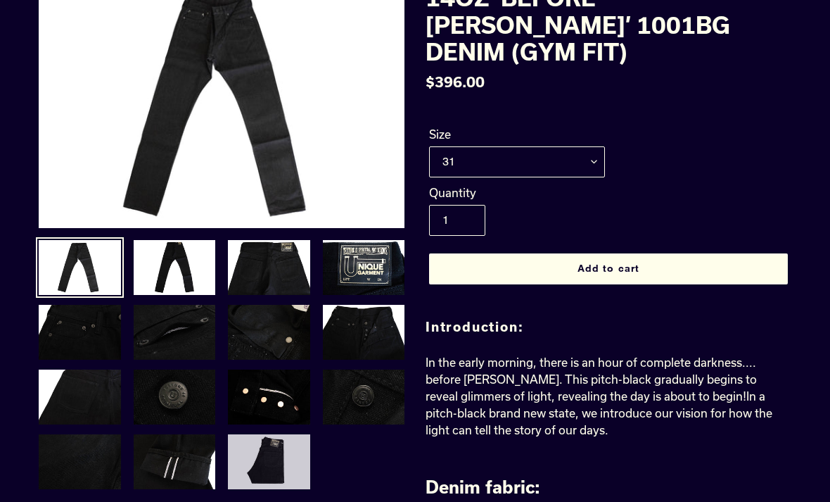
click at [290, 460] on img at bounding box center [269, 462] width 85 height 58
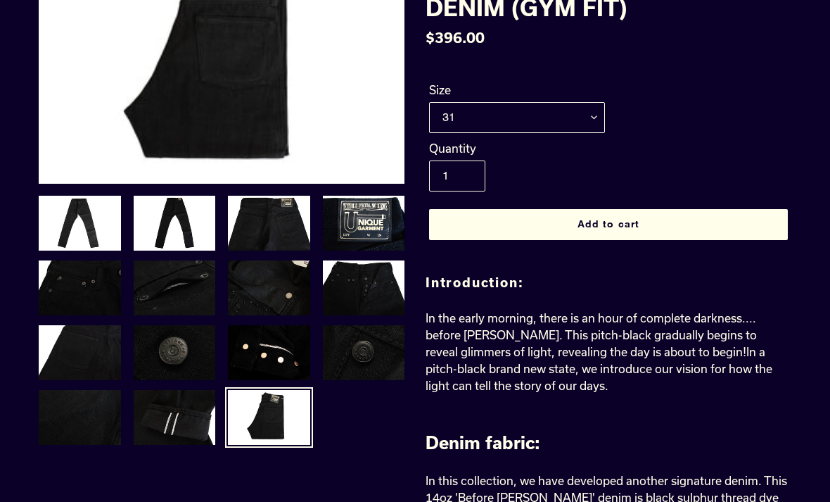
scroll to position [0, 0]
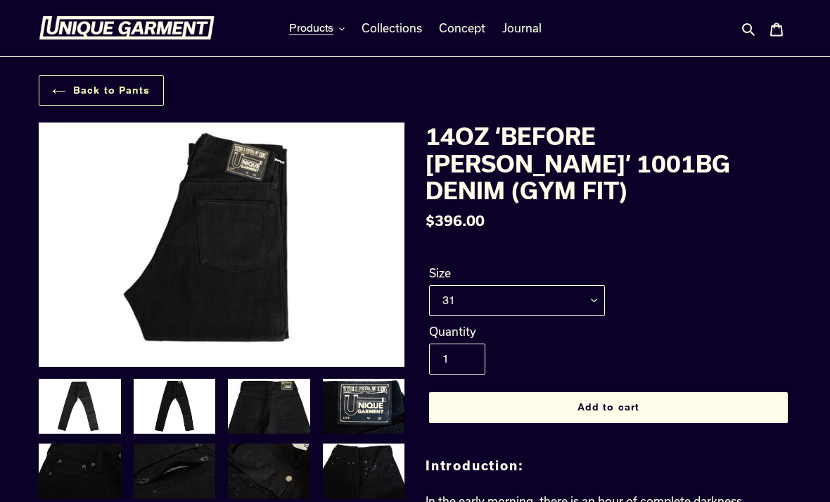
click at [146, 94] on link "Back to Pants" at bounding box center [101, 90] width 125 height 30
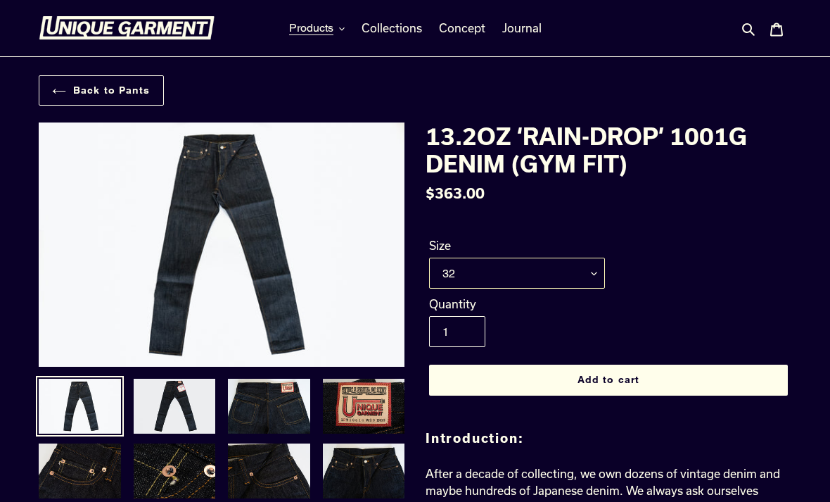
click at [593, 284] on select "29 30 31 32 33 34 35 36 38" at bounding box center [517, 272] width 176 height 31
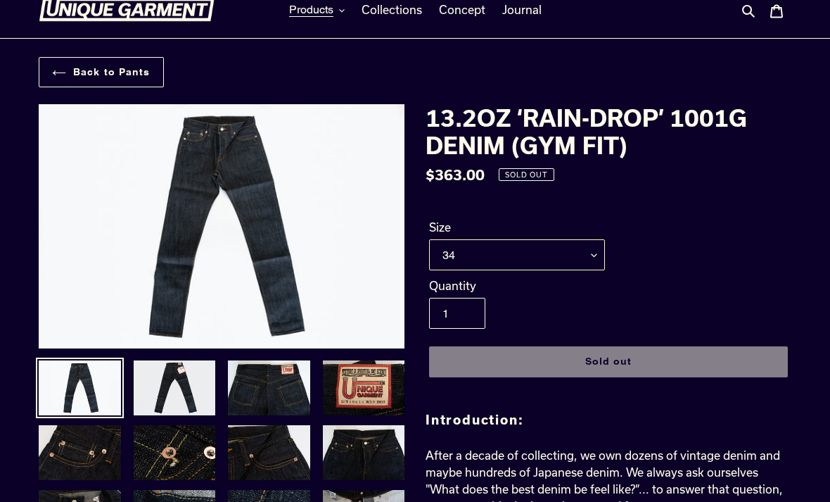
scroll to position [19, 0]
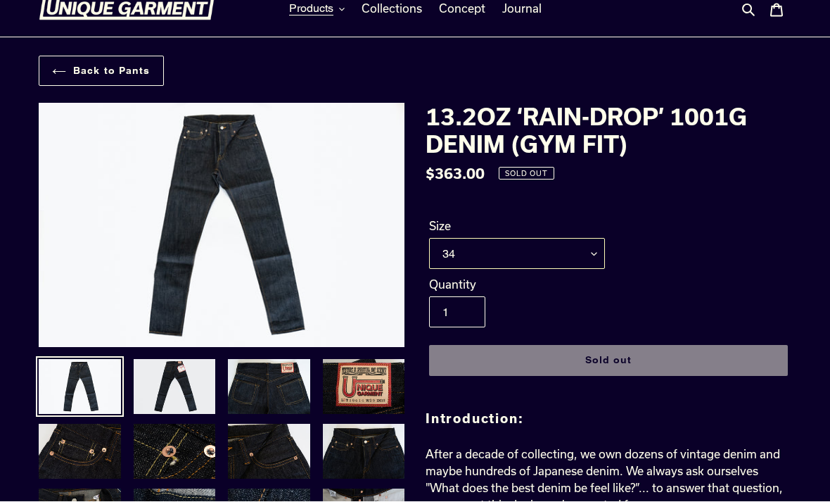
click at [597, 258] on select "29 30 31 32 33 34 35 36 38" at bounding box center [517, 253] width 176 height 31
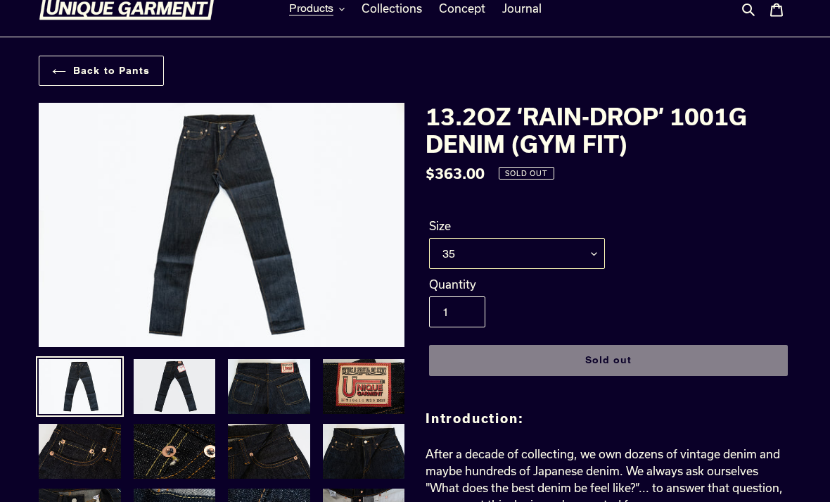
click at [590, 260] on select "29 30 31 32 33 34 35 36 38" at bounding box center [517, 253] width 176 height 31
click at [594, 254] on select "29 30 31 32 33 34 35 36 38" at bounding box center [517, 253] width 176 height 31
select select "32"
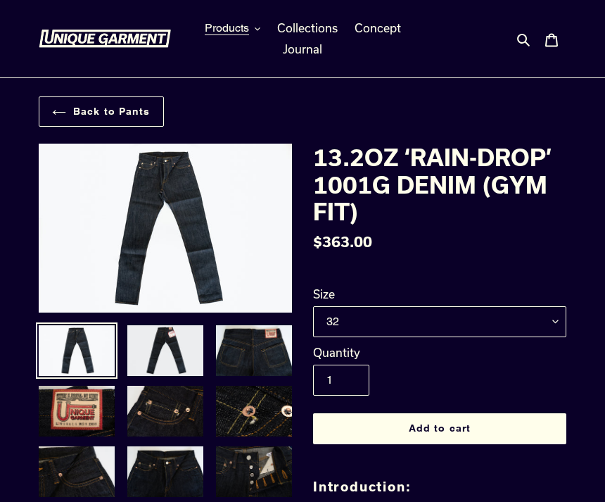
click at [94, 119] on link "Back to Pants" at bounding box center [101, 111] width 125 height 30
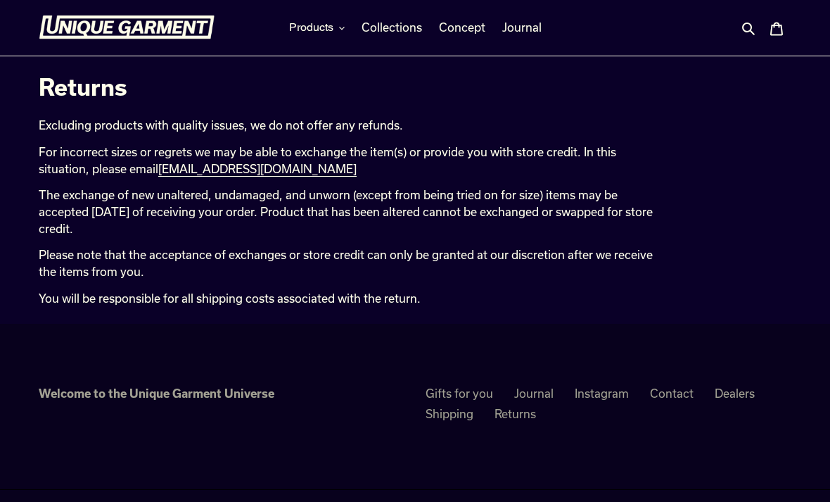
scroll to position [17, 0]
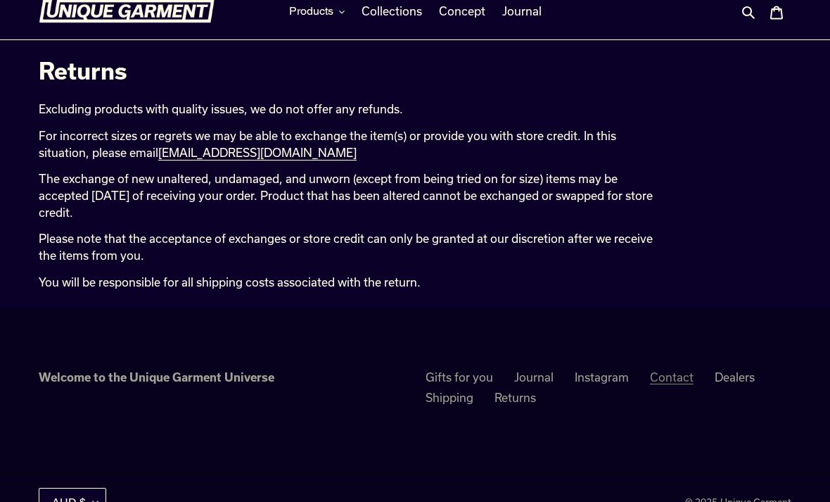
click at [662, 374] on link "Contact" at bounding box center [672, 377] width 44 height 14
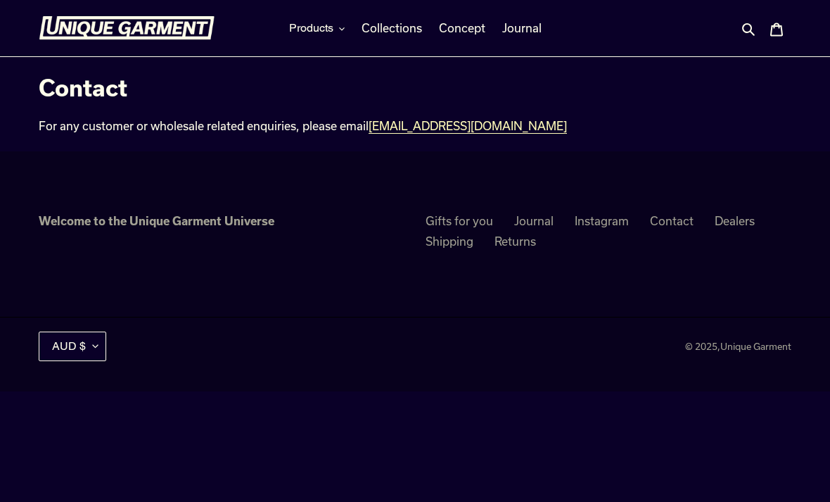
click at [435, 129] on link "[EMAIL_ADDRESS][DOMAIN_NAME]" at bounding box center [468, 126] width 198 height 15
click at [315, 29] on span "Products" at bounding box center [311, 28] width 44 height 14
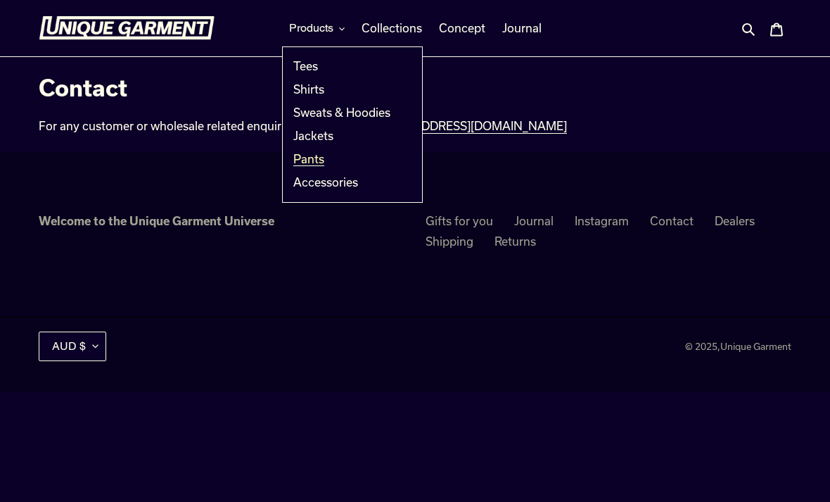
click at [318, 157] on span "Pants" at bounding box center [308, 159] width 31 height 14
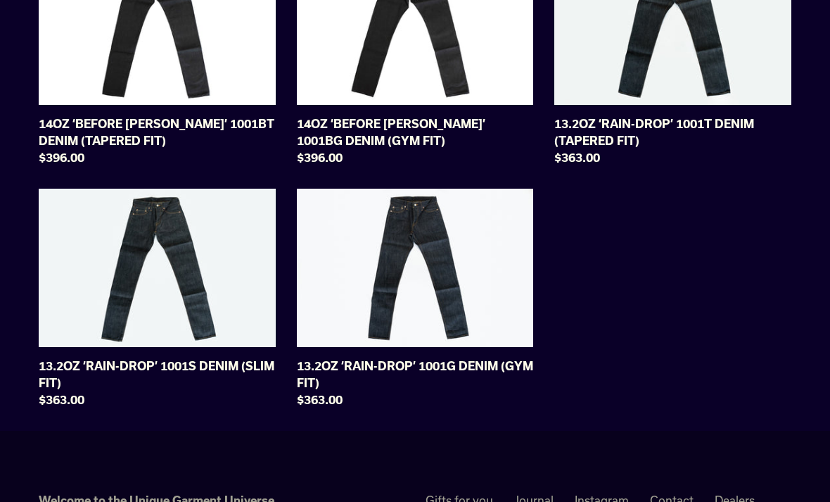
scroll to position [189, 0]
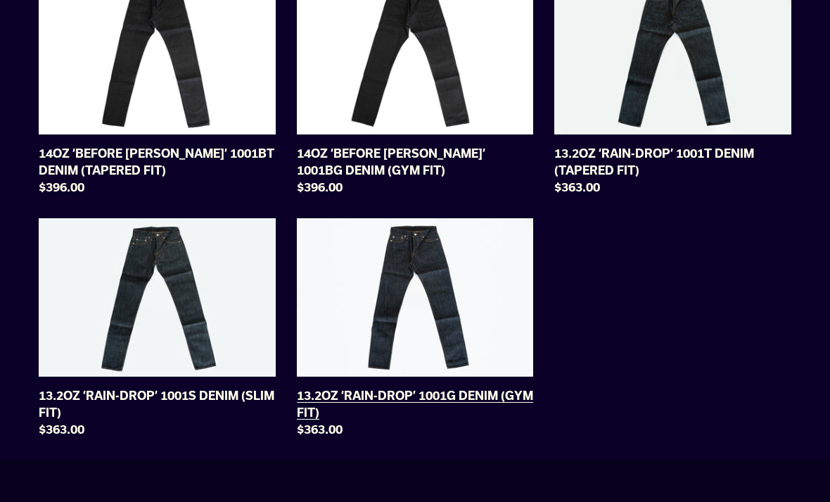
click at [348, 412] on link "13.2OZ ‘RAIN-DROP’ 1001G DENIM (GYM FIT)" at bounding box center [415, 330] width 237 height 225
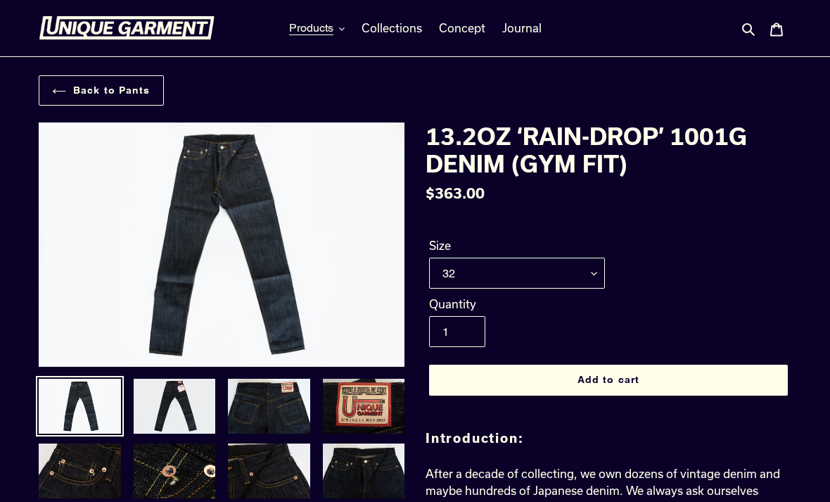
click at [606, 163] on h1 "13.2OZ ‘RAIN-DROP’ 1001G DENIM (GYM FIT)" at bounding box center [609, 149] width 366 height 54
click at [623, 163] on h1 "13.2OZ ‘RAIN-DROP’ 1001G DENIM (GYM FIT)" at bounding box center [609, 149] width 366 height 54
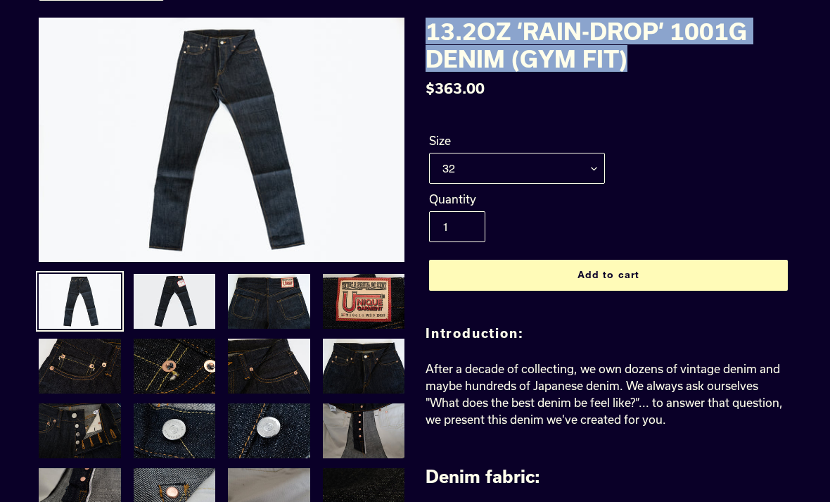
scroll to position [2, 0]
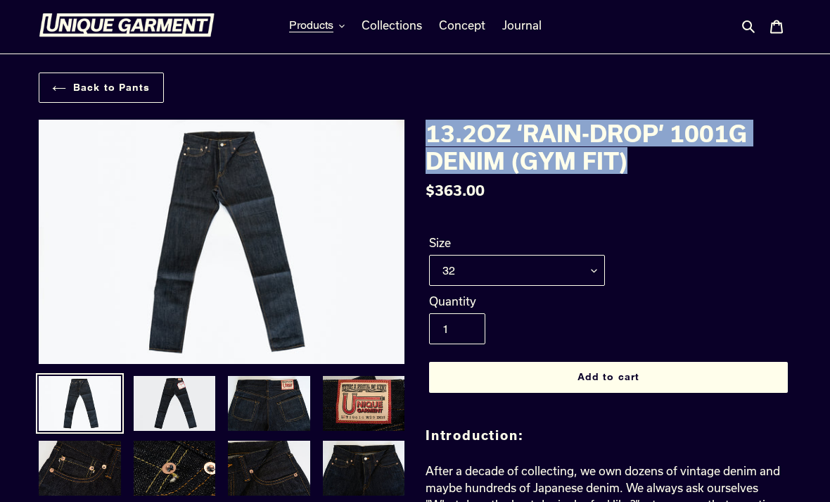
copy div "Next slide 13.2OZ ‘RAIN-DROP’ 1001G DENIM (GYM FIT)"
